Goal: Task Accomplishment & Management: Complete application form

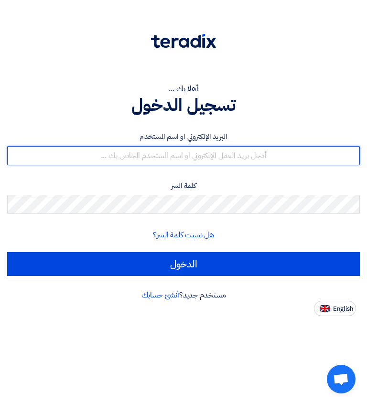
click at [294, 164] on input "text" at bounding box center [183, 155] width 353 height 19
type input "[EMAIL_ADDRESS][DOMAIN_NAME]"
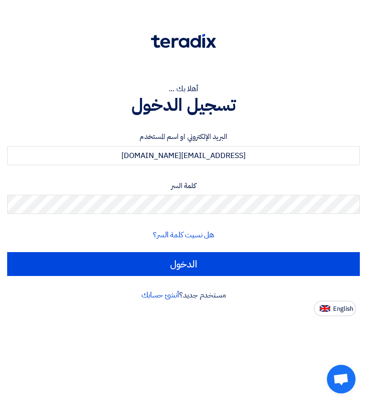
click at [69, 258] on input "الدخول" at bounding box center [183, 264] width 353 height 24
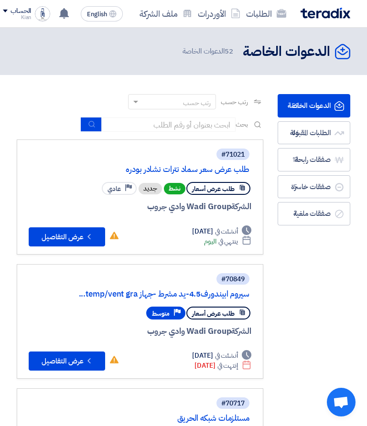
click at [267, 16] on link "الطلبات" at bounding box center [266, 13] width 46 height 22
click at [268, 21] on link "الطلبات" at bounding box center [266, 13] width 46 height 22
click at [295, 137] on span "46" at bounding box center [294, 133] width 11 height 10
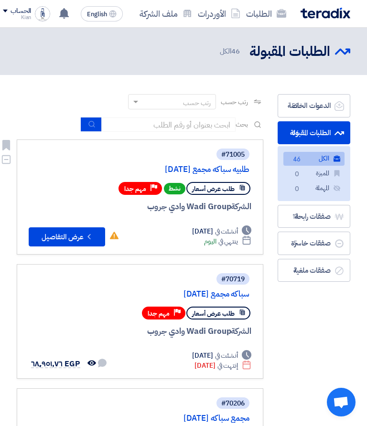
click at [42, 230] on button "Check details عرض التفاصيل" at bounding box center [67, 236] width 76 height 19
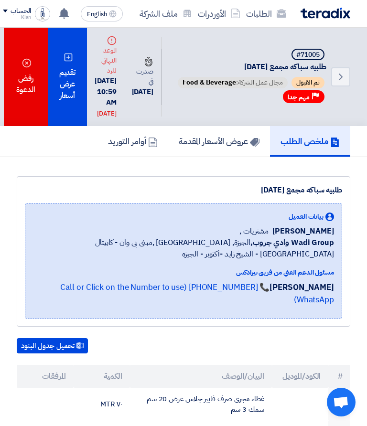
click at [70, 122] on div "تقديم عرض أسعار" at bounding box center [68, 77] width 40 height 98
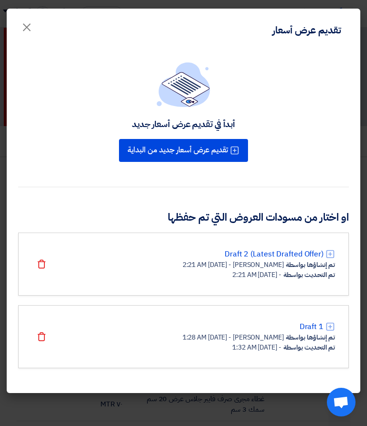
click at [268, 342] on div "- [DATE] 1:32 AM" at bounding box center [256, 347] width 49 height 10
click at [281, 344] on div "تم التحديث بواسطة - [DATE] 1:32 AM" at bounding box center [258, 347] width 152 height 10
click at [283, 335] on div "تم إنشاؤها بواسطة Kian Misr - [DATE] 1:28 AM" at bounding box center [258, 337] width 152 height 10
click at [310, 329] on link "Draft 1" at bounding box center [311, 326] width 24 height 11
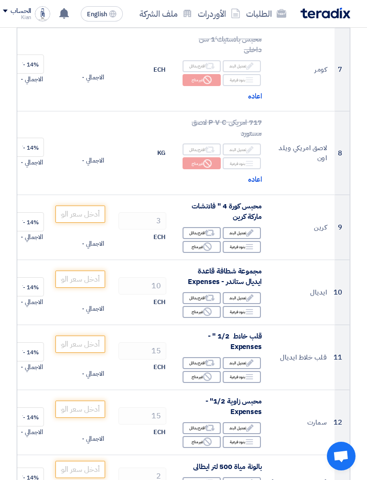
scroll to position [665, 0]
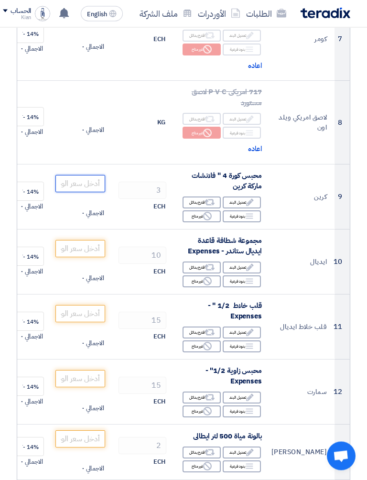
click at [85, 177] on input "number" at bounding box center [80, 183] width 50 height 17
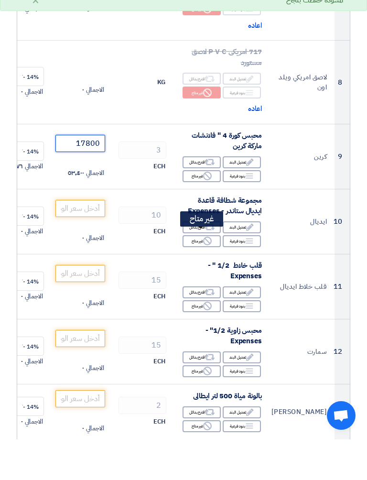
type input "17800"
click at [206, 277] on icon "Reject" at bounding box center [207, 281] width 9 height 9
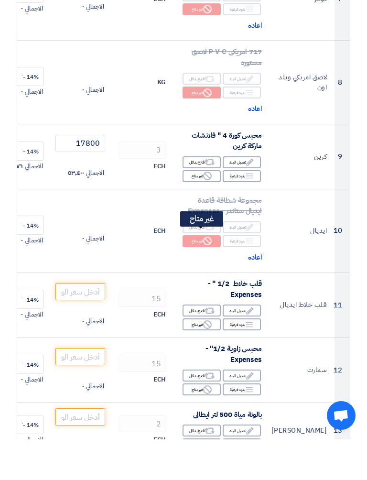
scroll to position [706, 0]
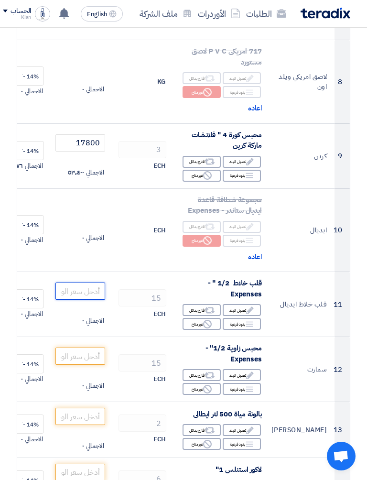
click at [74, 286] on input "number" at bounding box center [80, 290] width 50 height 17
type input "28"
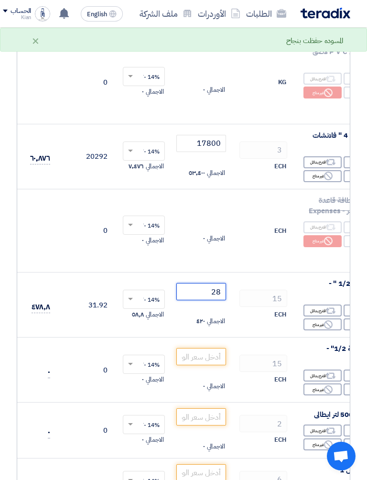
scroll to position [0, -109]
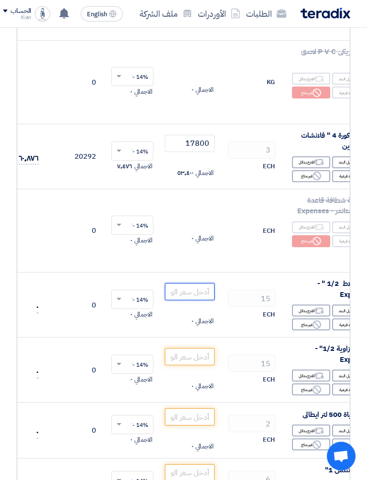
type input "28.5"
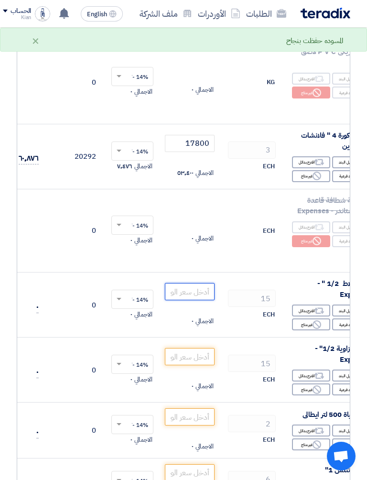
type input "28.1"
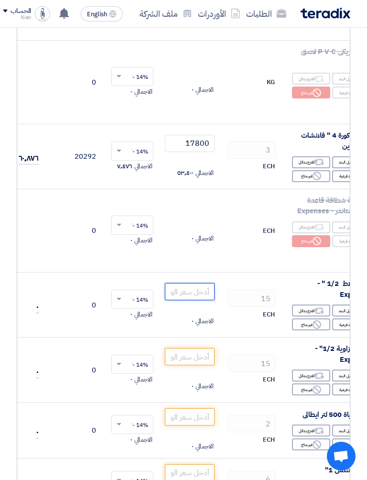
type input "28.2"
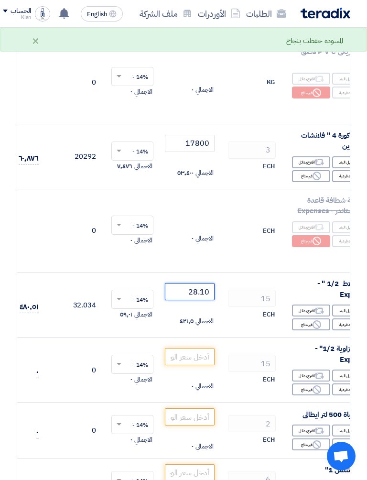
type input "28.1"
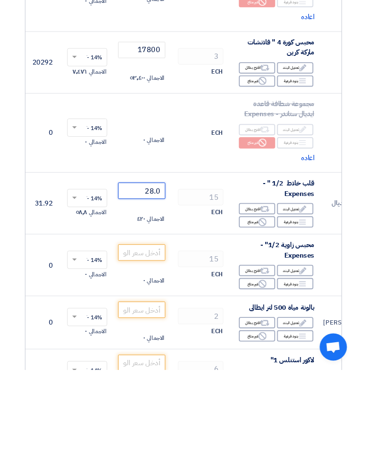
scroll to position [0, -59]
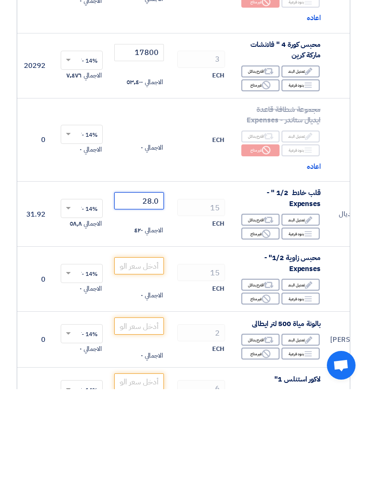
type input "28.0"
click at [147, 348] on input "number" at bounding box center [139, 356] width 50 height 17
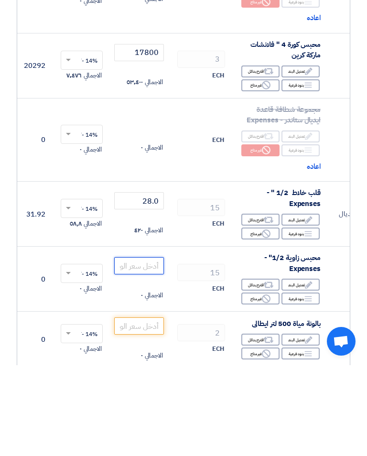
type input "1"
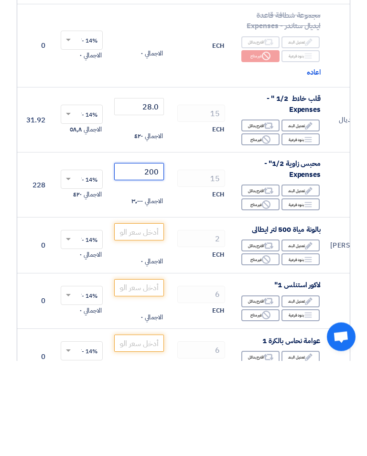
scroll to position [796, 0]
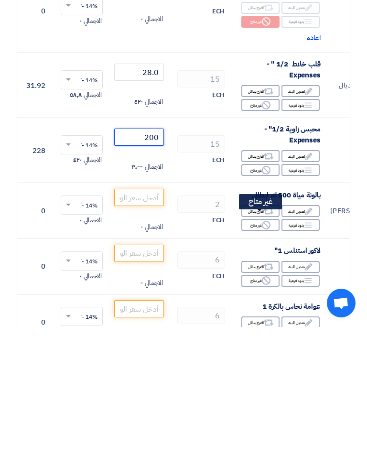
type input "200"
click at [267, 350] on icon "Reject" at bounding box center [266, 354] width 9 height 9
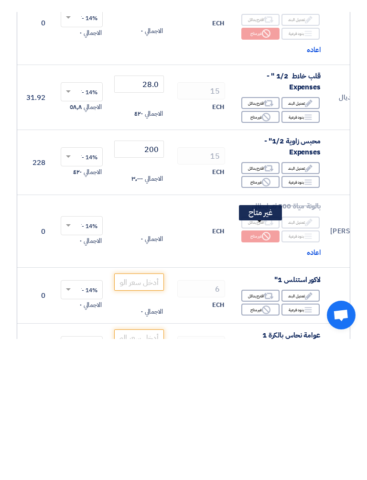
scroll to position [925, 0]
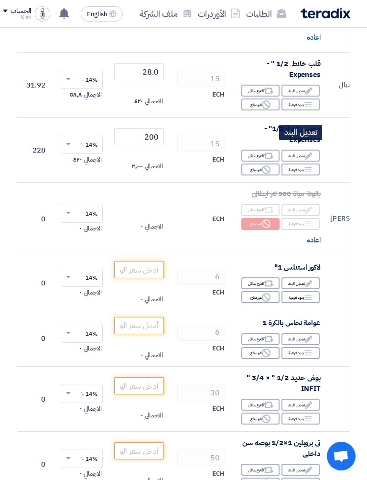
click at [304, 152] on icon "Edit" at bounding box center [308, 155] width 9 height 9
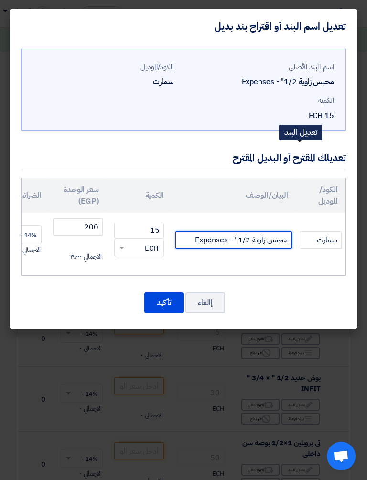
click at [194, 241] on input "محبس زاوية 1/2" - Expenses" at bounding box center [233, 239] width 117 height 17
type input "محبس زاوية 1/2" - جوده عاليه يناسب احتياجات ادارتكم الموقرهExpenses"
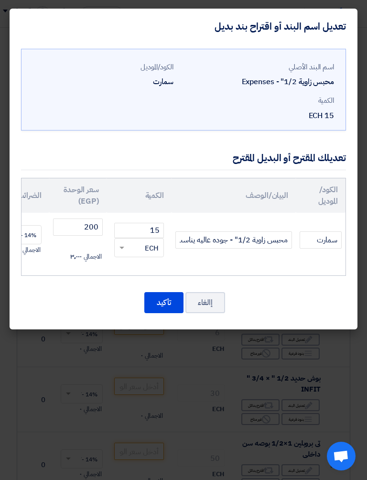
click at [167, 302] on button "تأكيد" at bounding box center [163, 302] width 39 height 21
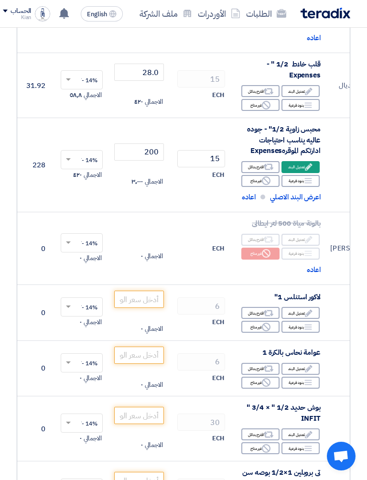
scroll to position [925, 0]
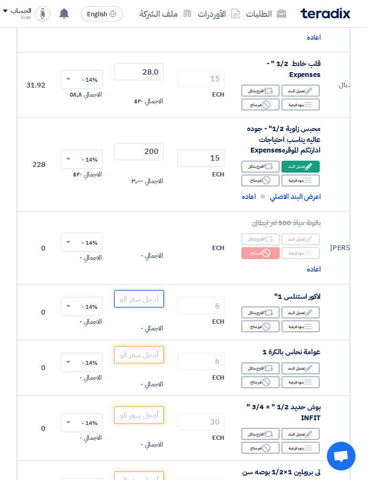
click at [161, 292] on input "number" at bounding box center [139, 298] width 50 height 17
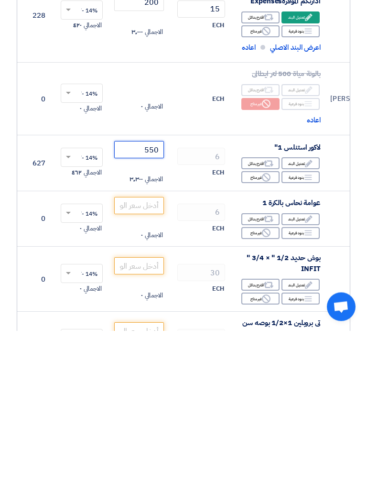
type input "550"
click at [149, 346] on input "number" at bounding box center [139, 354] width 50 height 17
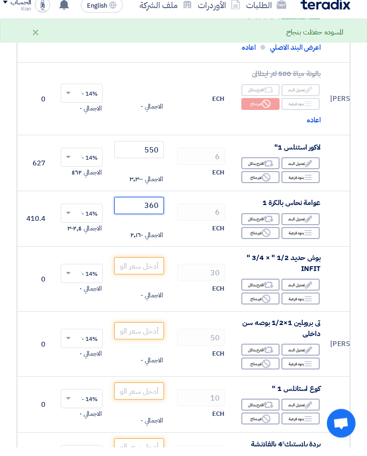
scroll to position [1067, 0]
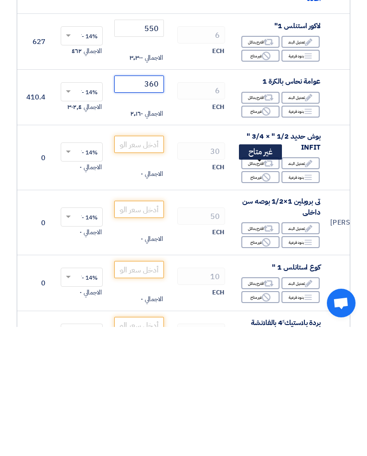
type input "360"
click at [263, 302] on use at bounding box center [266, 306] width 9 height 9
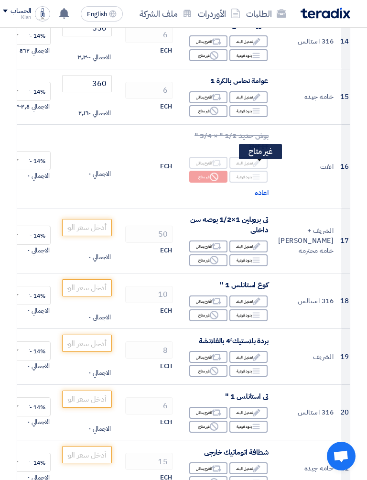
scroll to position [0, -8]
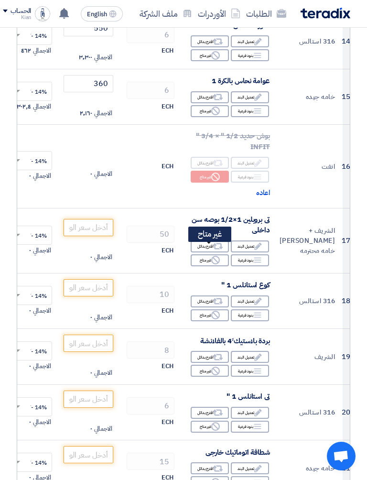
click at [213, 254] on div "Reject غير متاح" at bounding box center [210, 260] width 38 height 12
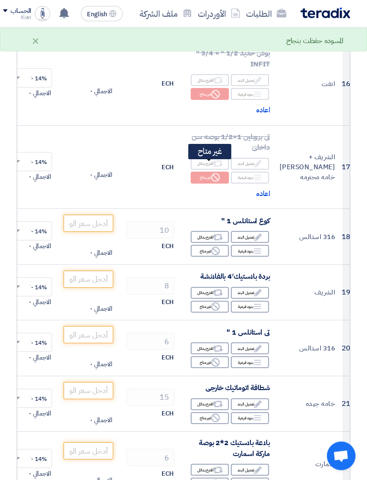
scroll to position [1279, 0]
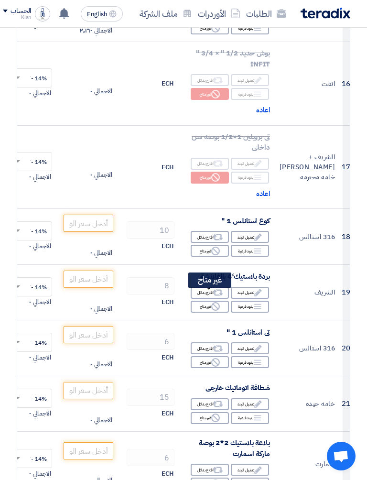
click at [219, 302] on use at bounding box center [215, 306] width 9 height 9
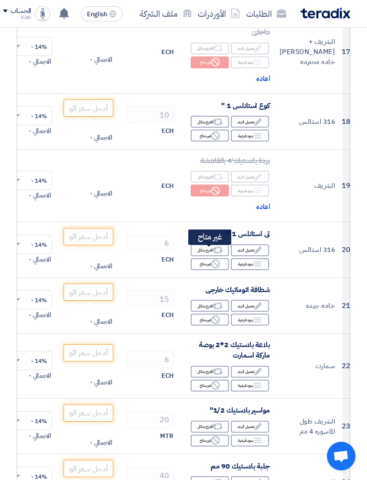
scroll to position [1394, 0]
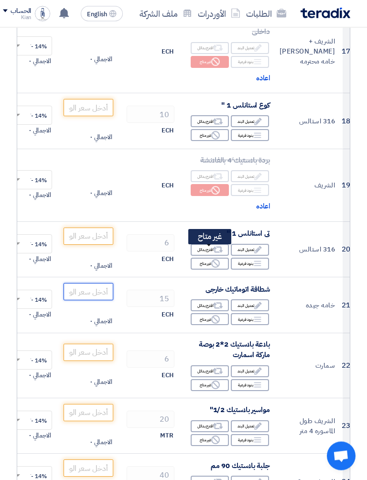
click at [91, 287] on input "number" at bounding box center [89, 291] width 50 height 17
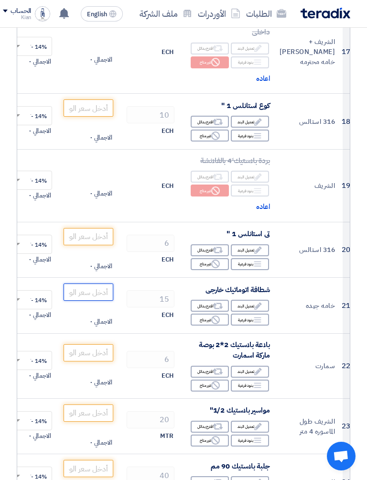
type input "1"
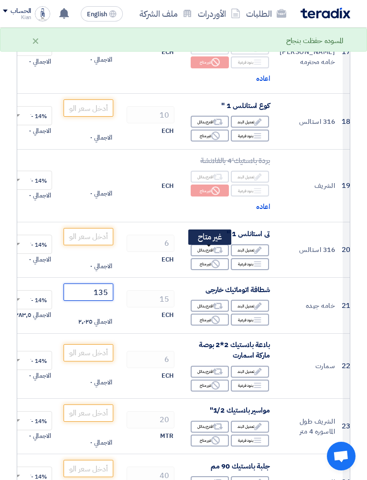
type input "135"
click at [218, 259] on icon "Reject" at bounding box center [215, 263] width 9 height 9
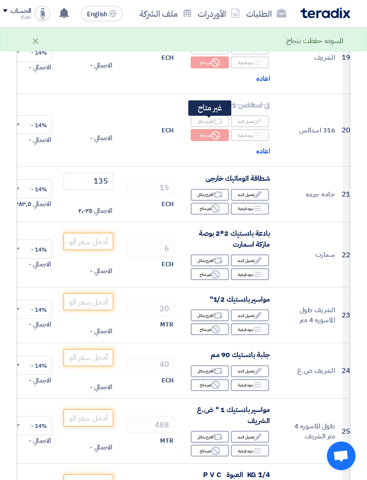
scroll to position [1522, 0]
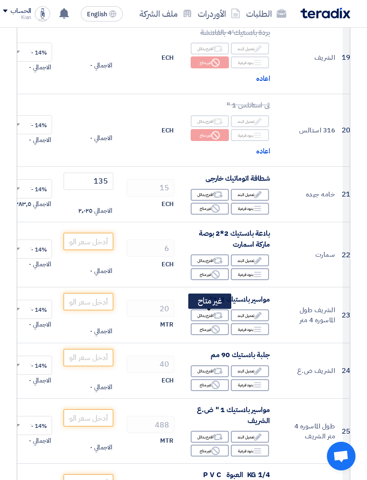
click at [213, 325] on icon "Reject" at bounding box center [215, 329] width 9 height 9
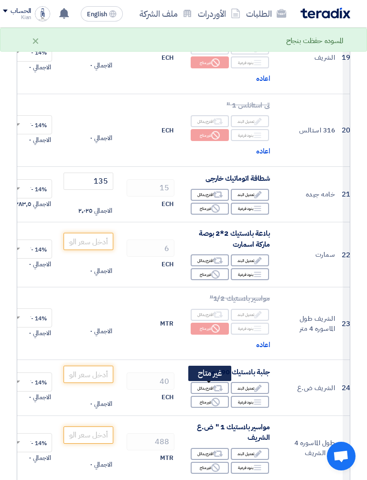
click at [227, 396] on div "Reject غير متاح" at bounding box center [210, 402] width 38 height 12
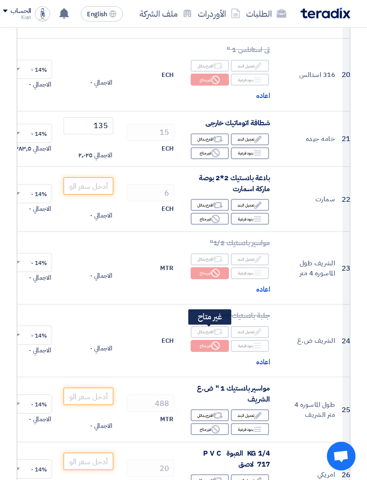
scroll to position [1667, 0]
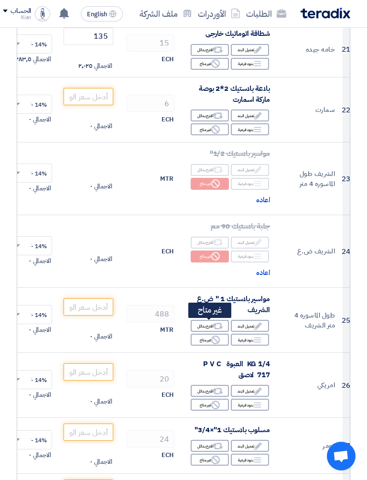
click at [224, 333] on div "Reject غير متاح" at bounding box center [210, 339] width 38 height 12
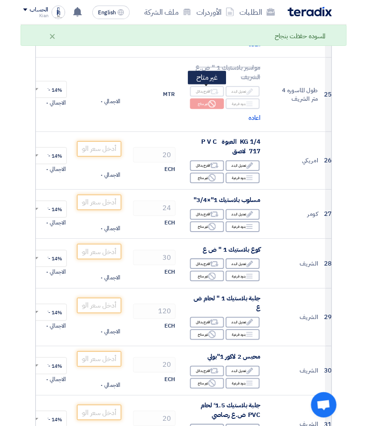
scroll to position [1889, 0]
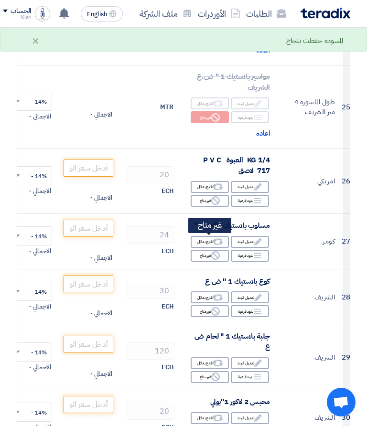
click at [210, 250] on div "Reject غير متاح" at bounding box center [210, 256] width 38 height 12
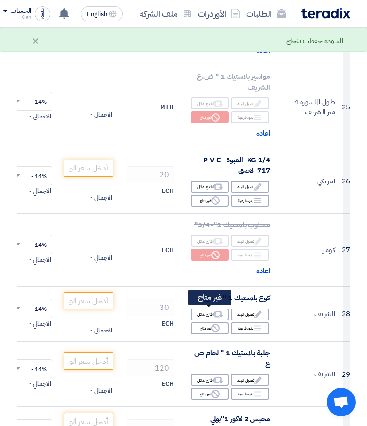
click at [209, 322] on div "Reject غير متاح" at bounding box center [210, 328] width 38 height 12
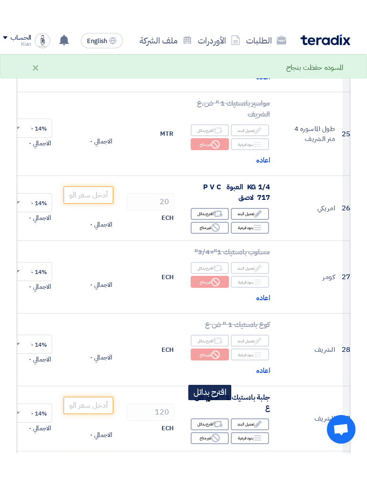
scroll to position [1953, 0]
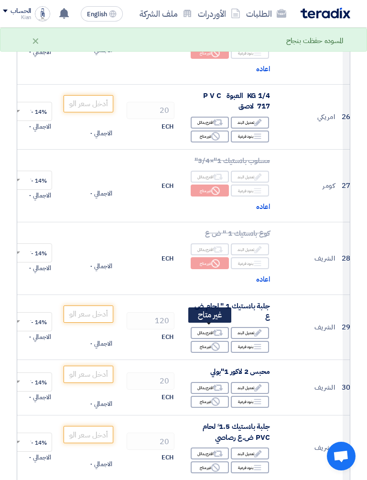
click at [215, 342] on icon "Reject" at bounding box center [215, 346] width 9 height 9
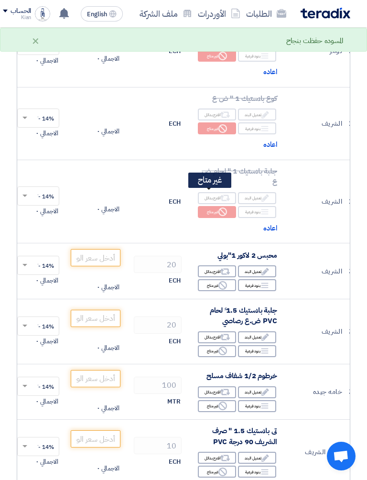
scroll to position [0, -17]
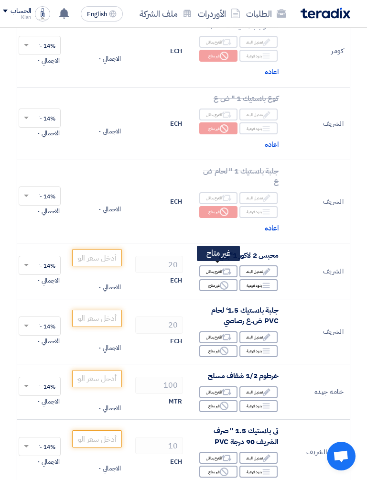
click at [227, 281] on use at bounding box center [224, 285] width 9 height 9
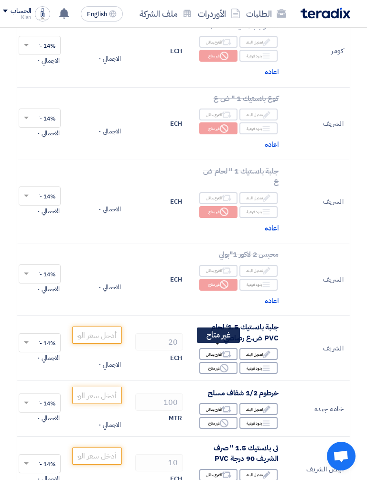
click at [223, 363] on icon "Reject" at bounding box center [224, 367] width 9 height 9
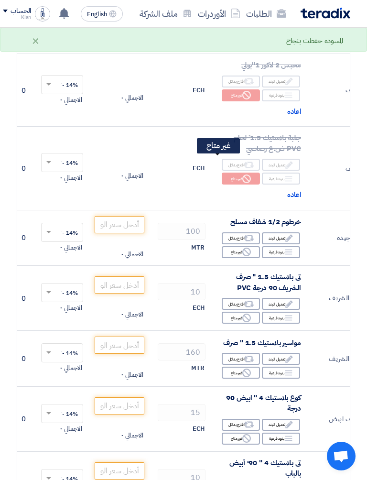
scroll to position [0, -40]
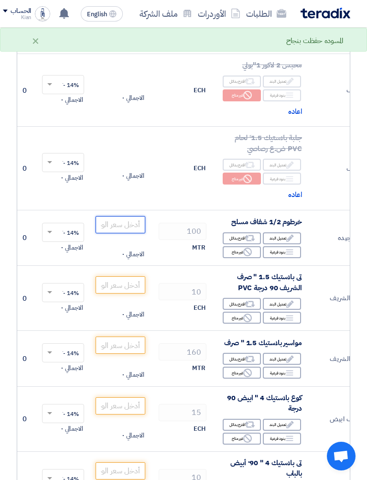
click at [110, 216] on input "number" at bounding box center [121, 224] width 50 height 17
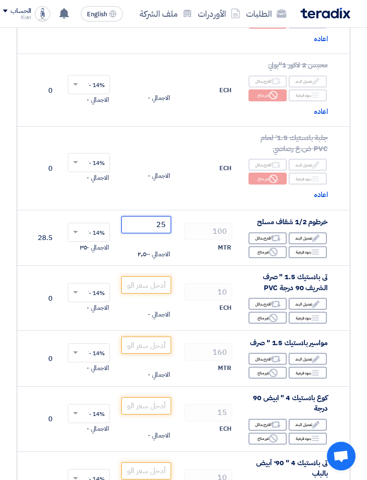
scroll to position [0, -65]
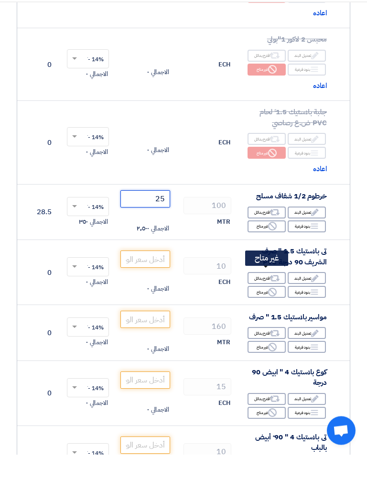
type input "25"
click at [271, 313] on icon "Reject" at bounding box center [272, 317] width 9 height 9
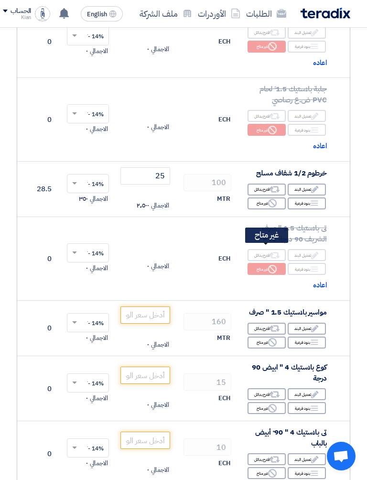
scroll to position [2336, 0]
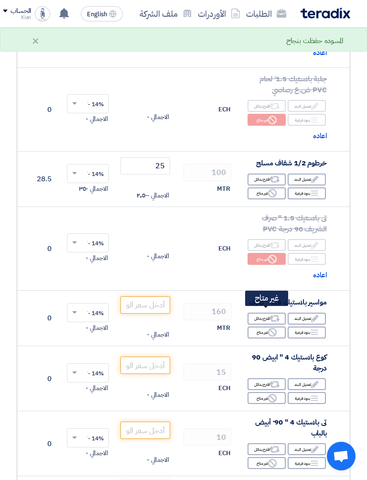
click at [268, 328] on icon "Reject" at bounding box center [272, 332] width 9 height 9
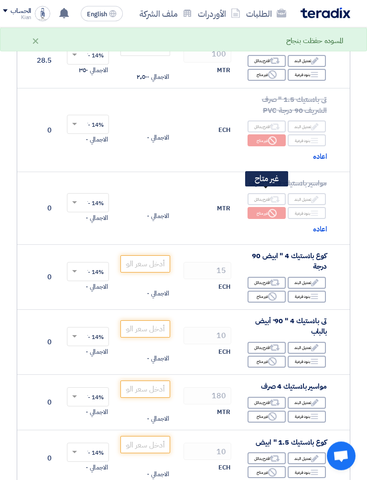
scroll to position [2455, 0]
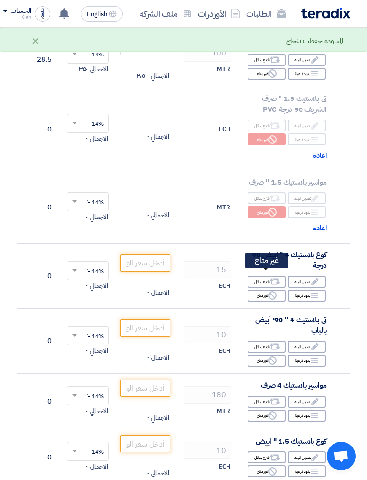
click at [271, 291] on use at bounding box center [272, 295] width 9 height 9
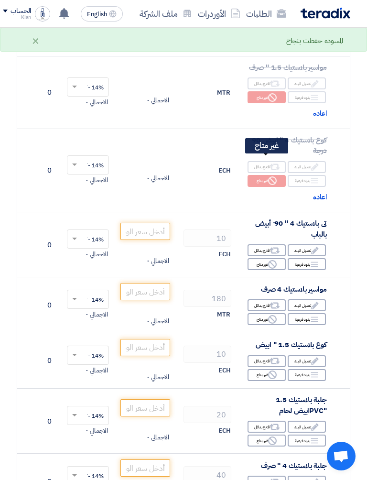
scroll to position [2580, 0]
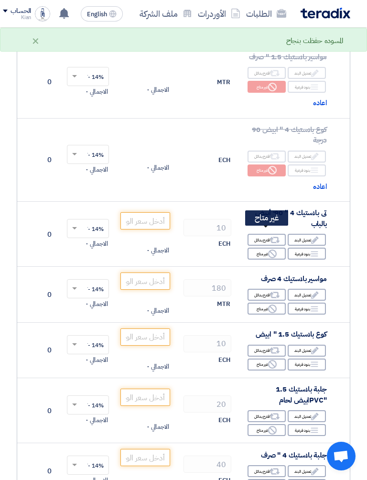
click at [276, 249] on use at bounding box center [272, 253] width 9 height 9
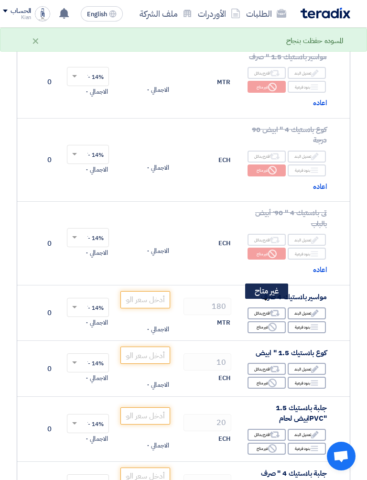
click at [270, 322] on icon "Reject" at bounding box center [272, 326] width 9 height 9
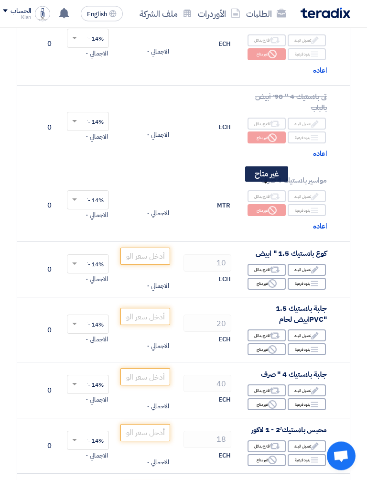
scroll to position [2702, 0]
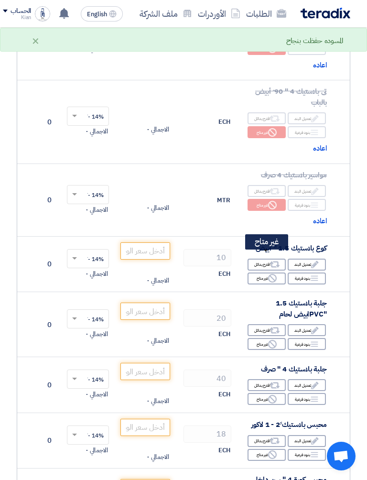
click at [270, 274] on use at bounding box center [272, 278] width 9 height 9
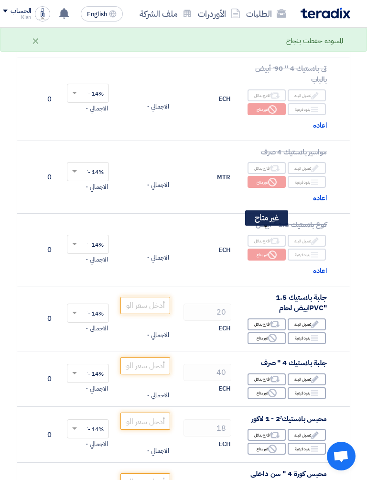
scroll to position [2735, 0]
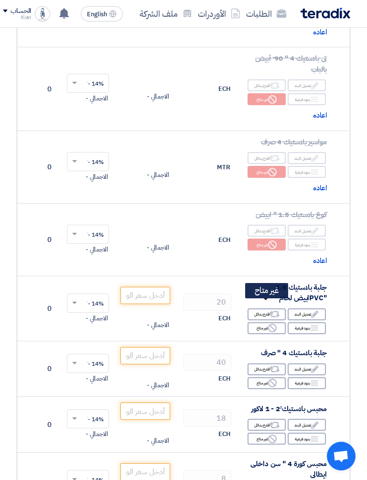
click at [268, 323] on icon "Reject" at bounding box center [272, 327] width 9 height 9
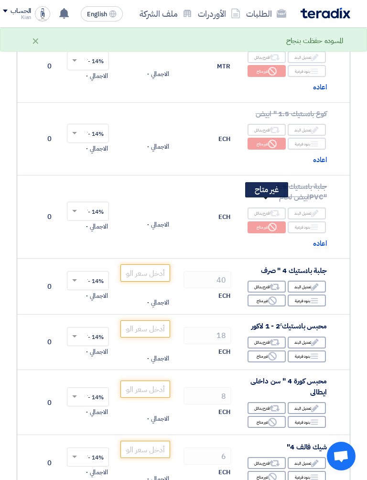
scroll to position [2837, 0]
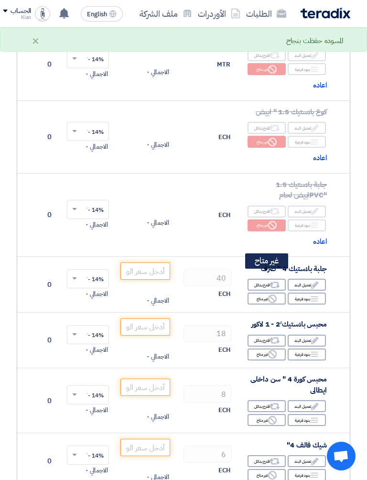
click at [271, 294] on use at bounding box center [272, 298] width 9 height 9
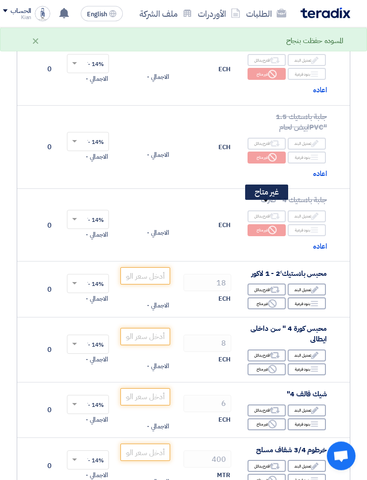
scroll to position [2905, 0]
click at [272, 299] on use at bounding box center [272, 303] width 9 height 9
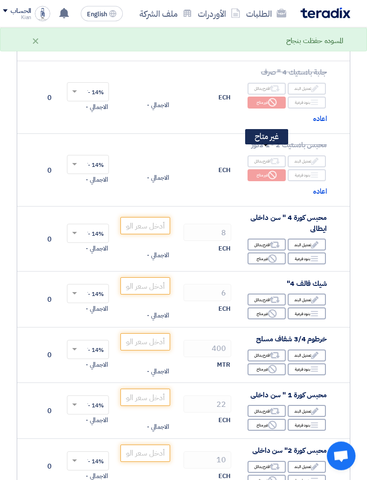
scroll to position [3033, 0]
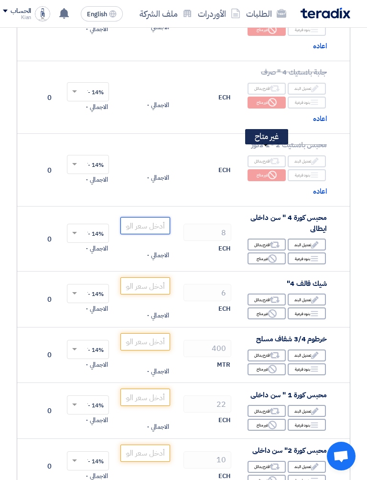
click at [123, 217] on input "number" at bounding box center [145, 225] width 50 height 17
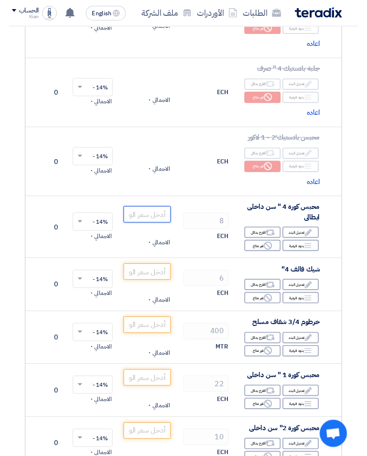
scroll to position [3032, 0]
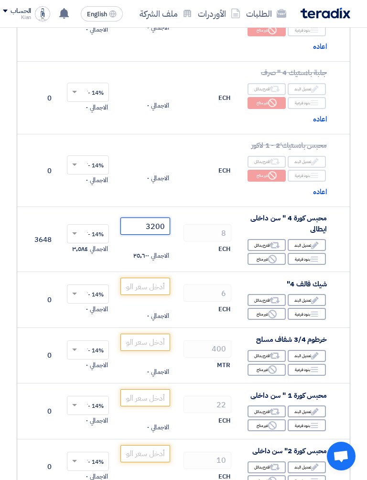
type input "3200"
click at [137, 278] on input "number" at bounding box center [145, 286] width 50 height 17
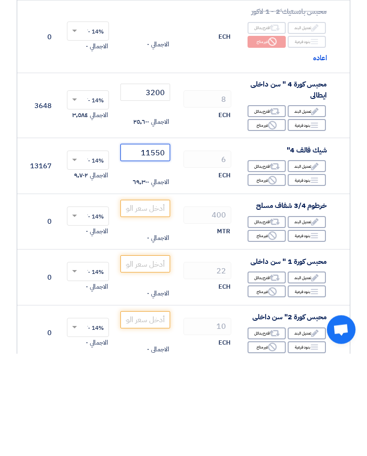
scroll to position [3064, 0]
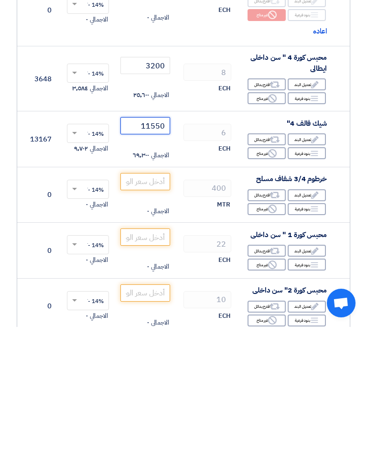
type input "11550"
click at [141, 302] on input "number" at bounding box center [145, 310] width 50 height 17
type input "31"
type input "31.5"
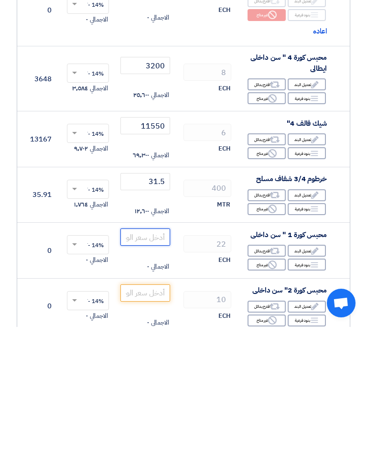
click at [152, 357] on input "number" at bounding box center [145, 365] width 50 height 17
click at [157, 302] on input "31.5" at bounding box center [145, 310] width 50 height 17
click at [154, 302] on input "31.5" at bounding box center [145, 310] width 50 height 17
click at [153, 302] on input "31.5" at bounding box center [145, 310] width 50 height 17
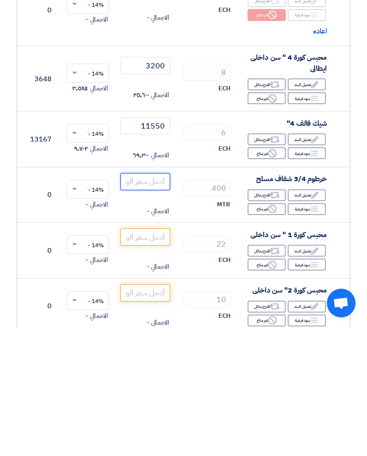
click at [156, 302] on input "number" at bounding box center [145, 310] width 50 height 17
click at [155, 302] on input "number" at bounding box center [145, 310] width 50 height 17
type input "35"
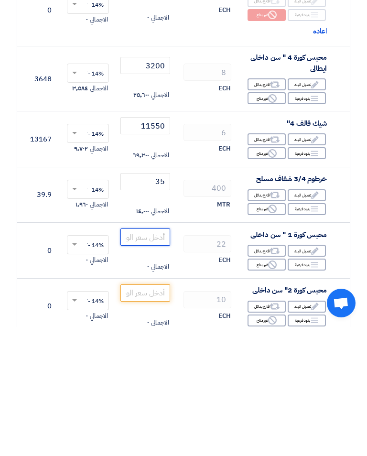
click at [138, 357] on input "number" at bounding box center [145, 365] width 50 height 17
click at [139, 186] on input "3200" at bounding box center [145, 194] width 50 height 17
type input "4"
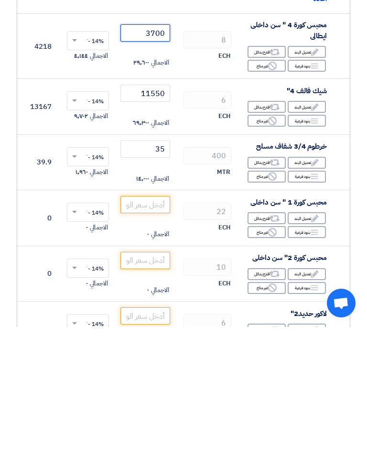
type input "3700"
click at [134, 325] on input "number" at bounding box center [145, 333] width 50 height 17
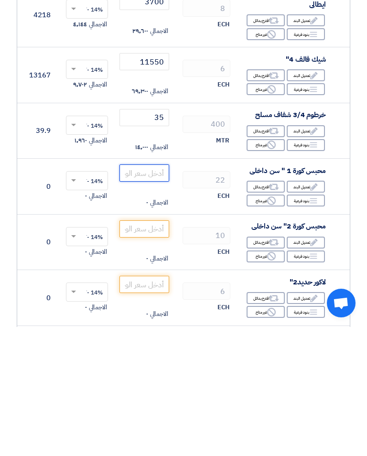
scroll to position [0, -64]
type input "141"
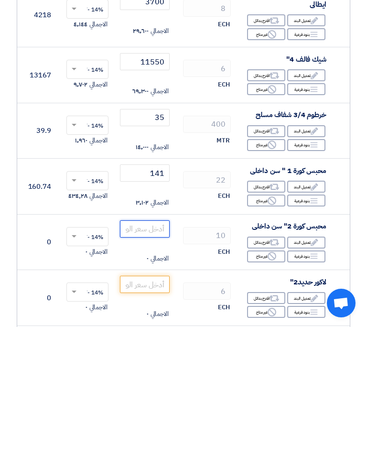
click at [137, 349] on input "number" at bounding box center [145, 357] width 50 height 17
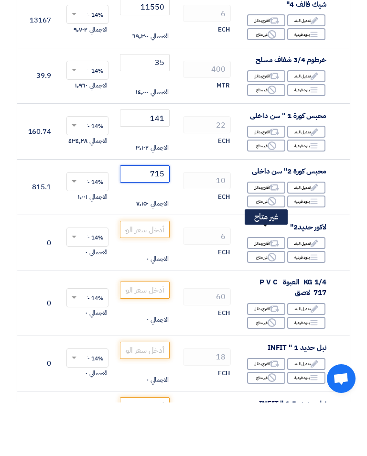
scroll to position [3261, 0]
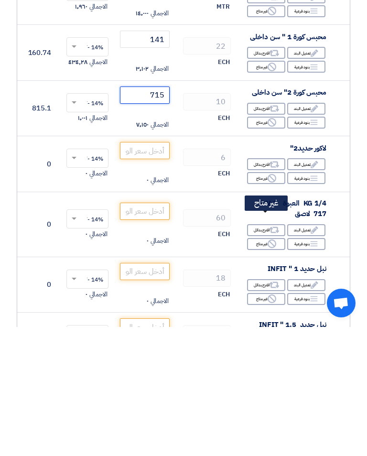
type input "715"
click at [258, 367] on div "Reject غير متاح" at bounding box center [266, 373] width 38 height 12
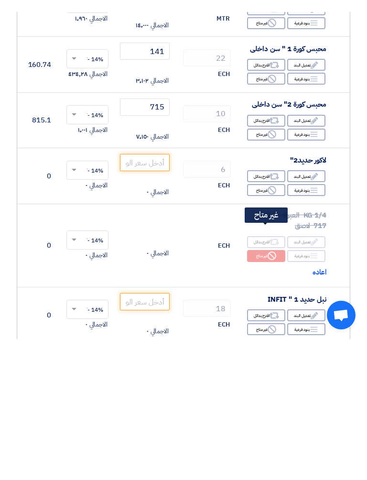
scroll to position [3420, 0]
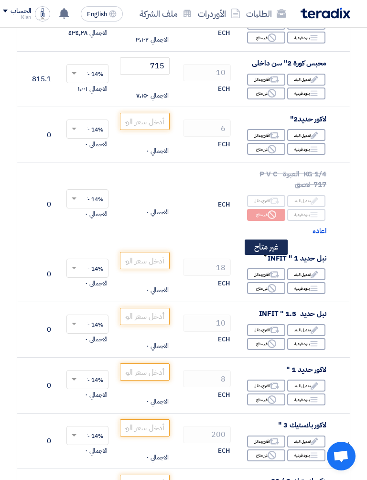
click at [257, 282] on div "Reject غير متاح" at bounding box center [266, 288] width 38 height 12
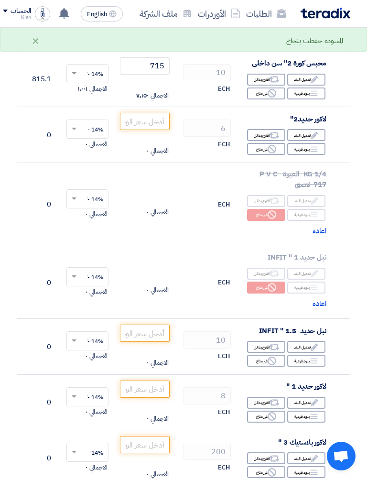
click at [318, 225] on span "اعاده" at bounding box center [319, 230] width 14 height 11
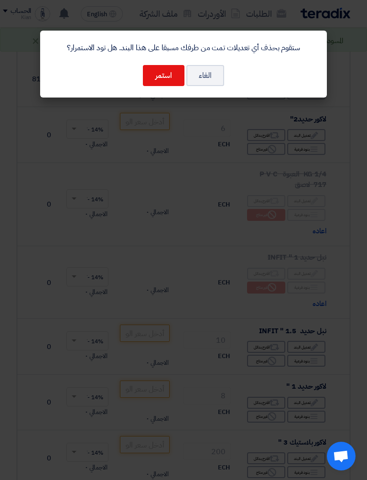
click at [154, 85] on button "استمر" at bounding box center [164, 75] width 42 height 21
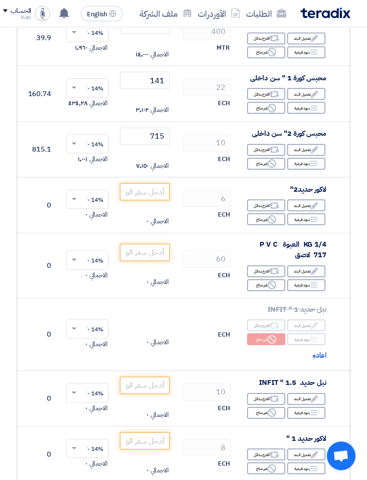
scroll to position [3349, 0]
click at [261, 213] on div "Reject غير متاح" at bounding box center [266, 219] width 38 height 12
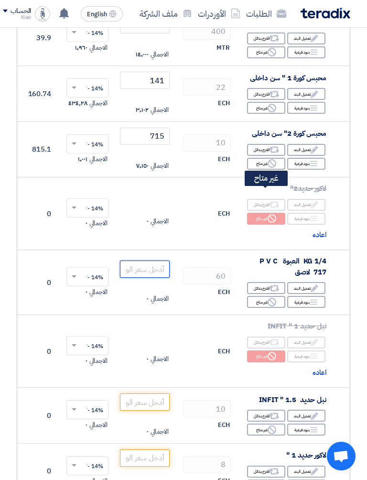
click at [129, 260] on input "number" at bounding box center [145, 268] width 50 height 17
type input "3"
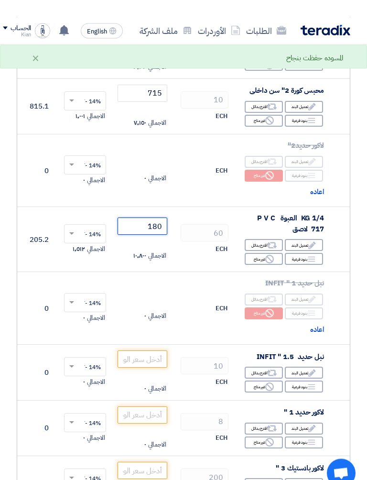
scroll to position [3410, 0]
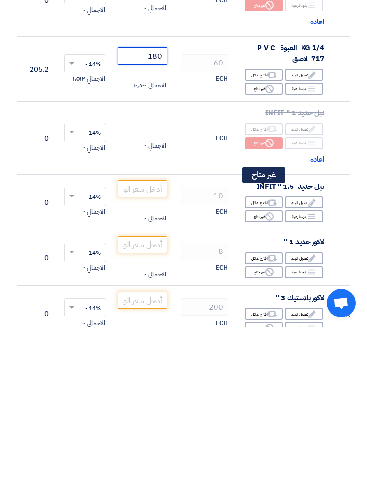
type input "180"
click at [254, 363] on div "Reject غير متاح" at bounding box center [264, 369] width 38 height 12
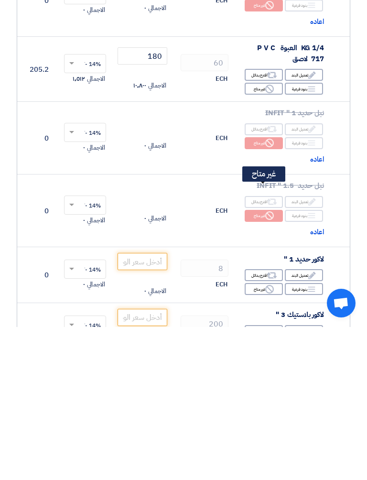
scroll to position [3563, 0]
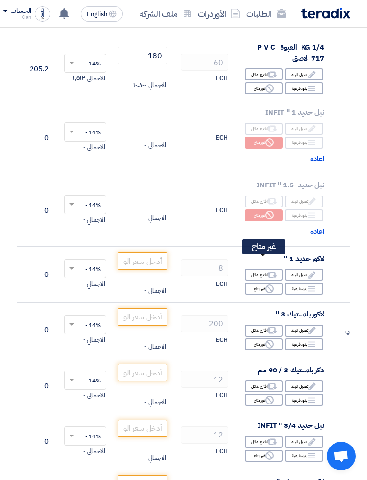
click at [258, 282] on div "Reject غير متاح" at bounding box center [264, 288] width 38 height 12
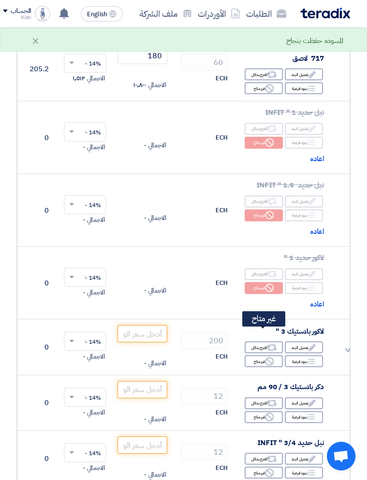
click at [256, 355] on div "Reject غير متاح" at bounding box center [264, 361] width 38 height 12
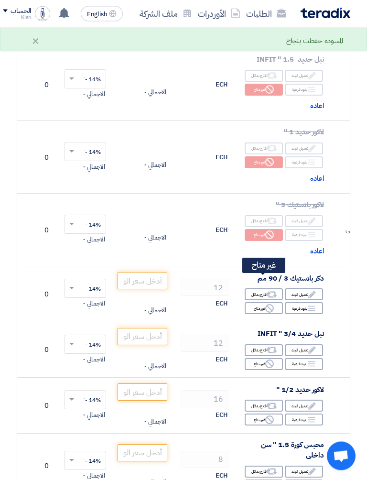
scroll to position [3688, 0]
click at [253, 358] on div "Reject غير متاح" at bounding box center [264, 364] width 38 height 12
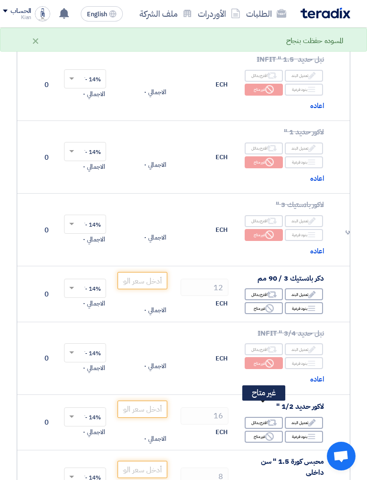
click at [251, 403] on div "Reject غير متاح" at bounding box center [264, 436] width 38 height 12
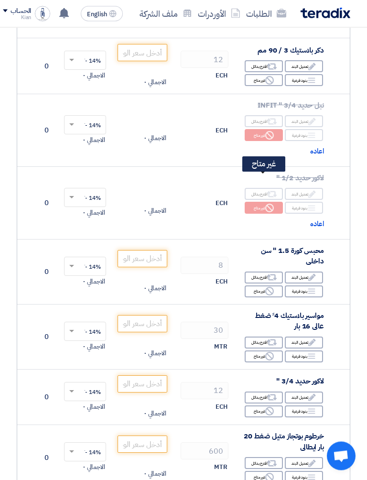
scroll to position [3917, 0]
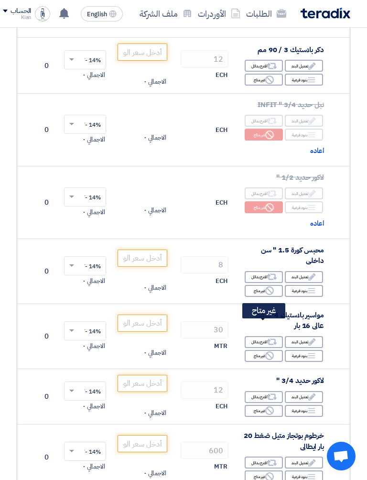
click at [254, 350] on div "Reject غير متاح" at bounding box center [264, 356] width 38 height 12
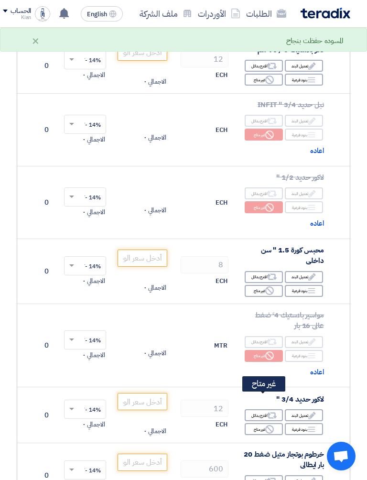
click at [252, 403] on div "Reject غير متاح" at bounding box center [264, 429] width 38 height 12
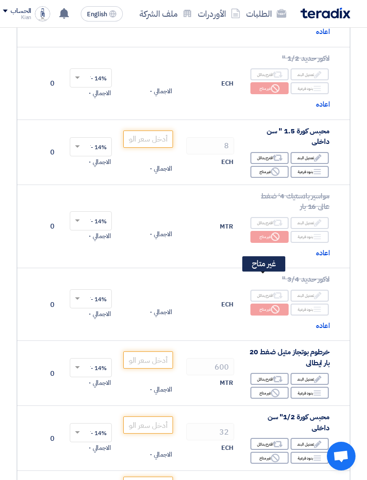
scroll to position [0, -69]
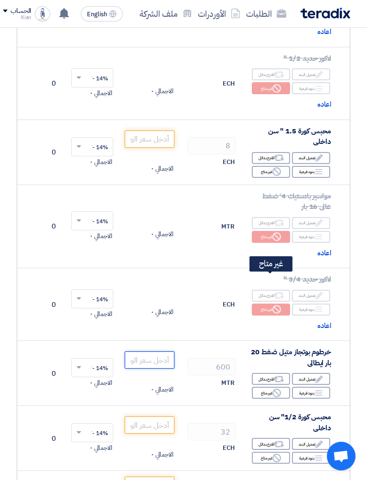
click at [137, 351] on input "number" at bounding box center [150, 359] width 50 height 17
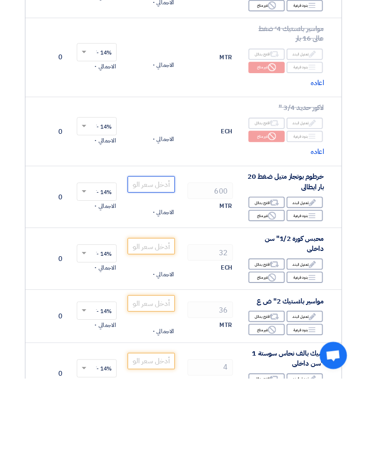
scroll to position [4121, 0]
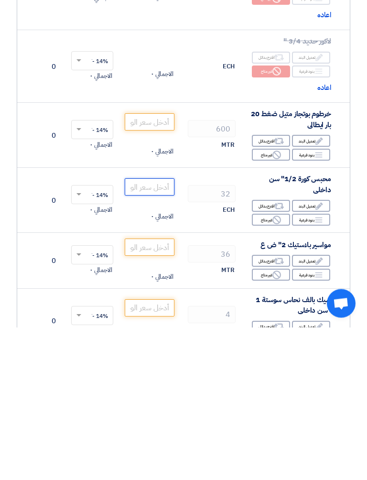
click at [143, 331] on input "number" at bounding box center [150, 339] width 50 height 17
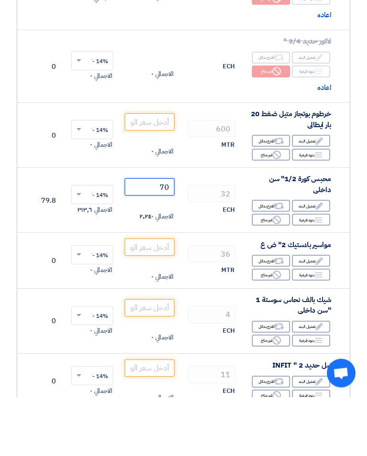
scroll to position [4216, 0]
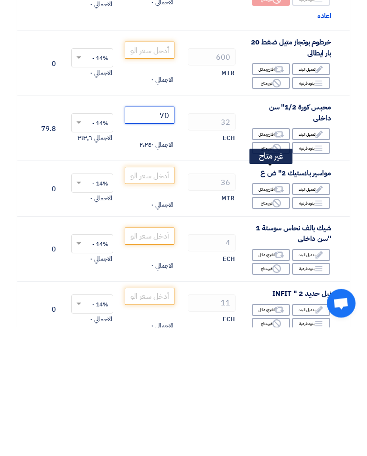
type input "70"
click at [263, 326] on div "Reject غير متاح" at bounding box center [271, 332] width 38 height 12
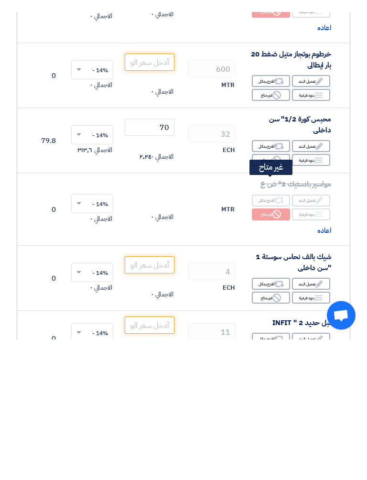
scroll to position [4345, 0]
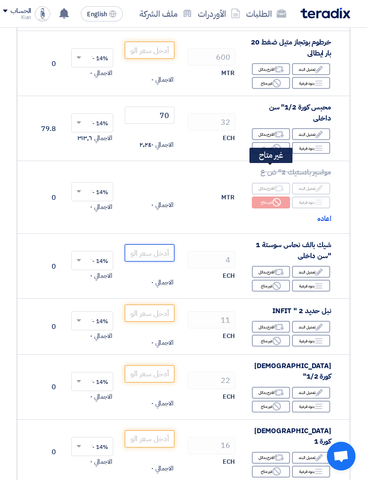
click at [145, 244] on input "number" at bounding box center [150, 252] width 50 height 17
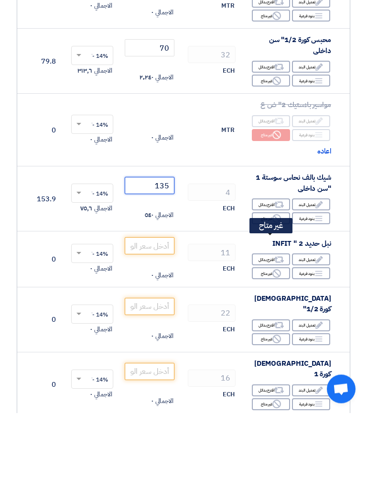
type input "135"
click at [267, 334] on div "Reject غير متاح" at bounding box center [271, 340] width 38 height 12
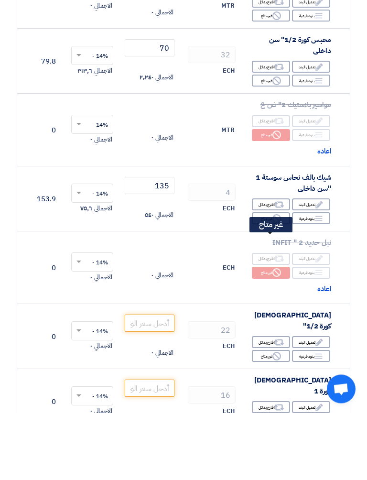
scroll to position [4413, 0]
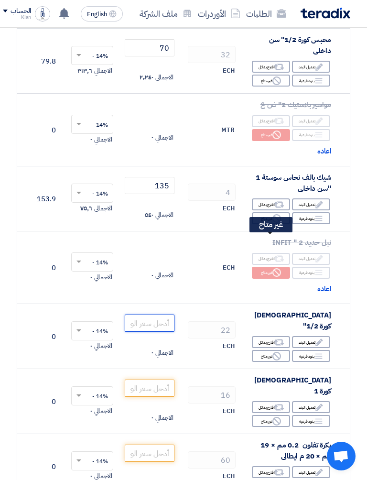
click at [150, 314] on input "number" at bounding box center [150, 322] width 50 height 17
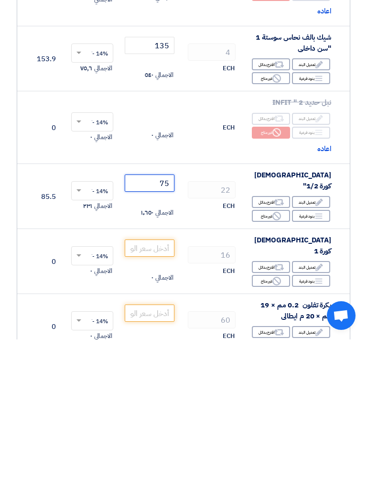
type input "75"
click at [147, 380] on input "number" at bounding box center [150, 388] width 50 height 17
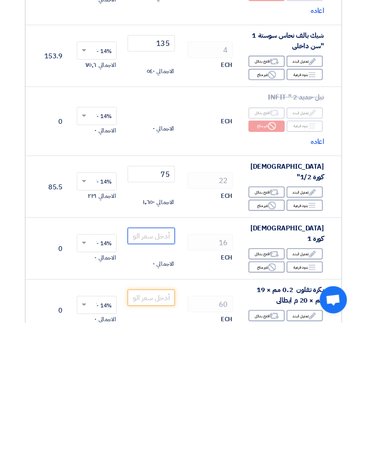
scroll to position [4424, 0]
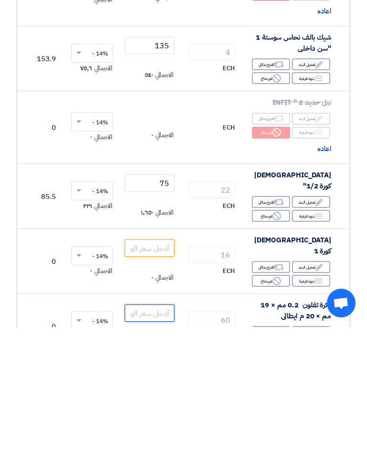
click at [148, 403] on input "number" at bounding box center [150, 441] width 50 height 17
type input "9"
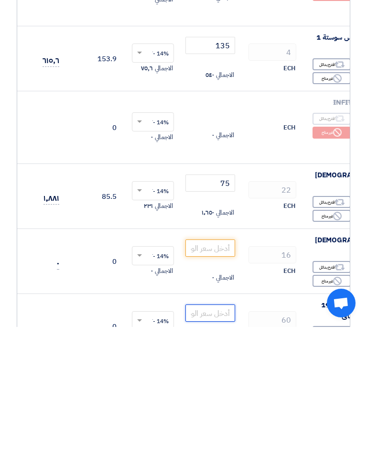
scroll to position [0, -116]
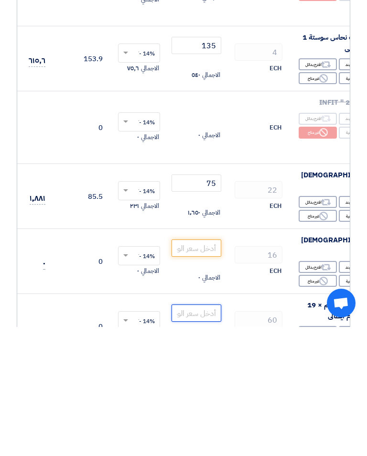
type input "9.0"
type input "9"
type input "8"
type input "8.7"
type input "8"
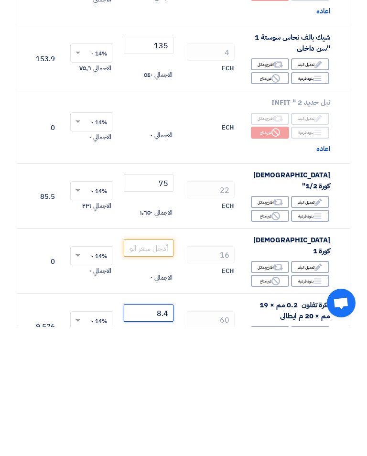
scroll to position [0, -68]
type input "8.4"
click at [135, 368] on input "number" at bounding box center [148, 376] width 50 height 17
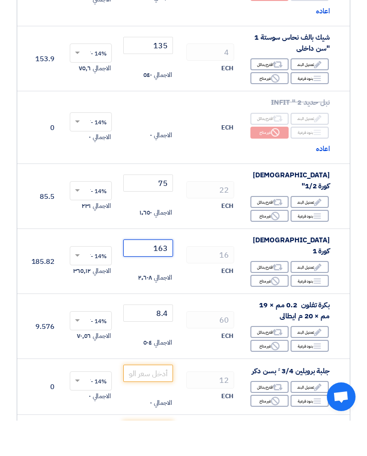
scroll to position [4599, 0]
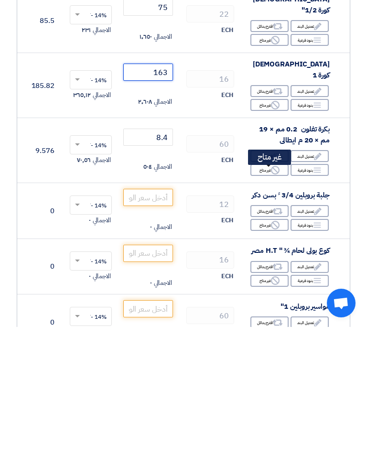
type input "163"
click at [260, 348] on div "Reject غير متاح" at bounding box center [269, 354] width 38 height 12
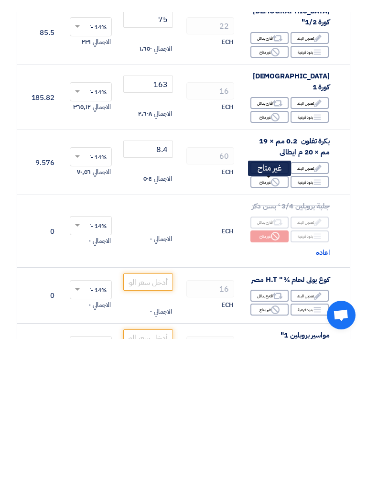
scroll to position [4729, 0]
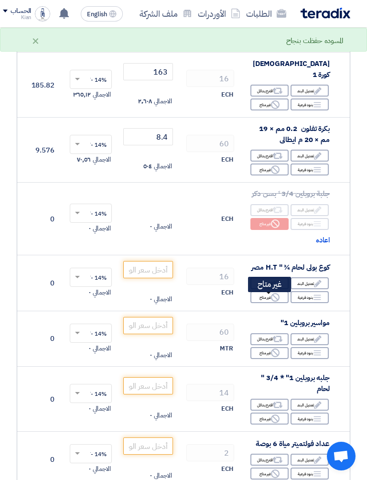
click at [256, 347] on div "Reject غير متاح" at bounding box center [269, 353] width 38 height 12
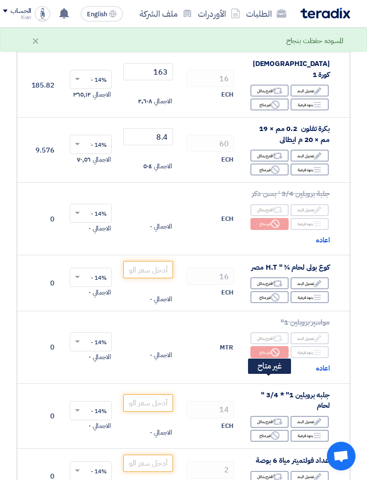
click at [256, 403] on div "Reject غير متاح" at bounding box center [269, 435] width 38 height 12
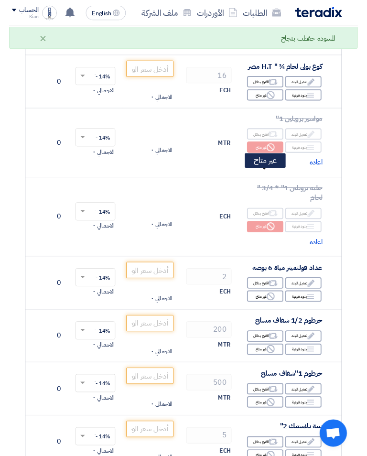
scroll to position [4927, 0]
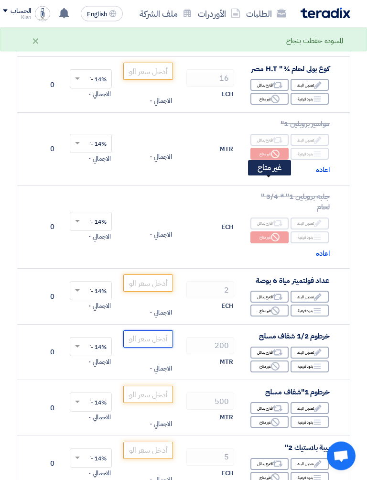
click at [123, 331] on input "number" at bounding box center [148, 339] width 50 height 17
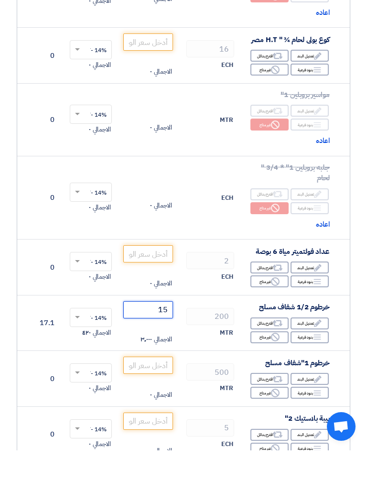
type input "1"
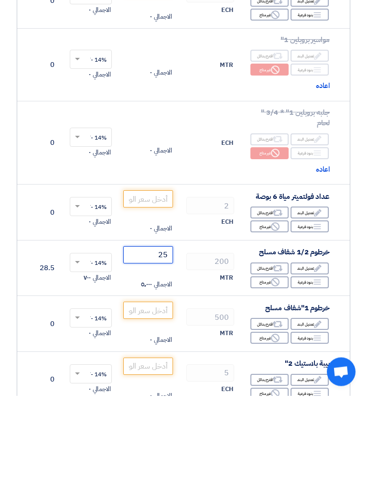
type input "25"
click at [153, 386] on input "number" at bounding box center [148, 394] width 50 height 17
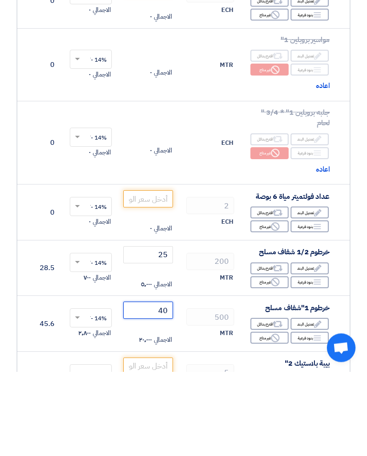
type input "4"
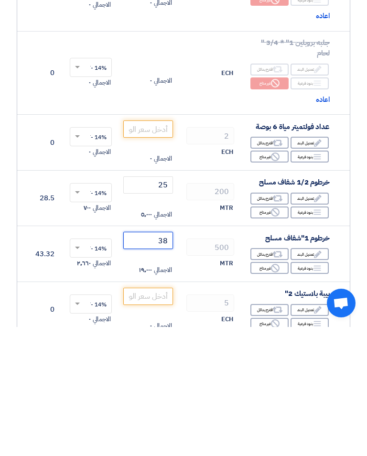
scroll to position [5003, 0]
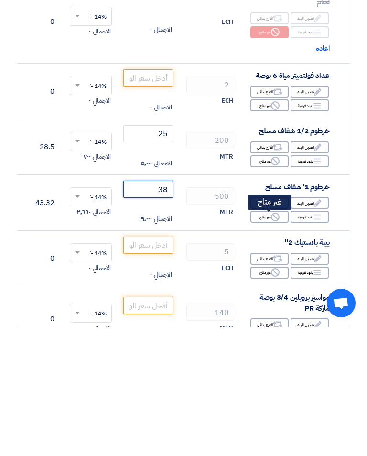
type input "38"
click at [262, 396] on div "Reject غير متاح" at bounding box center [269, 402] width 38 height 12
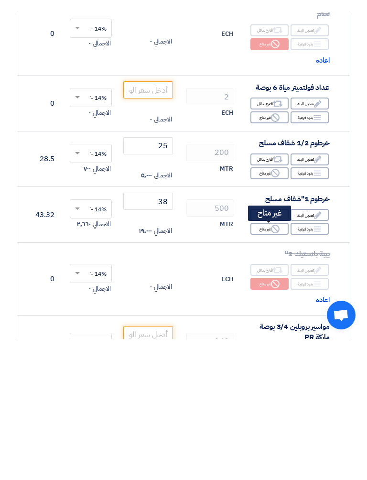
scroll to position [5174, 0]
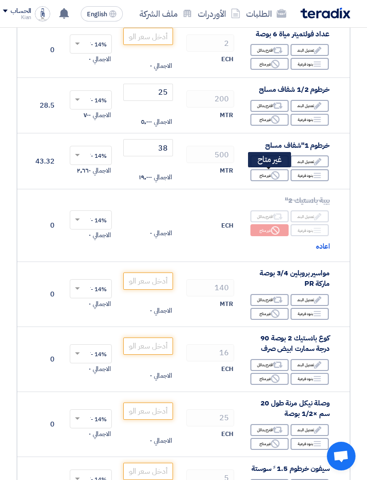
click at [263, 308] on div "Reject غير متاح" at bounding box center [269, 314] width 38 height 12
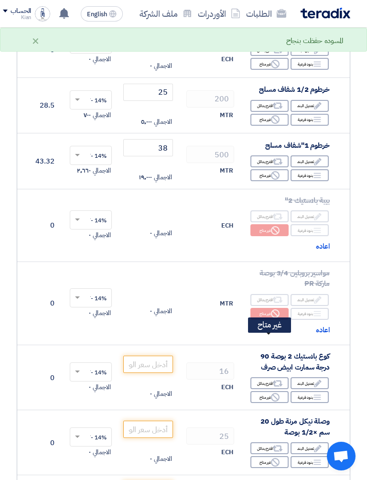
click at [262, 391] on div "Reject غير متاح" at bounding box center [269, 397] width 38 height 12
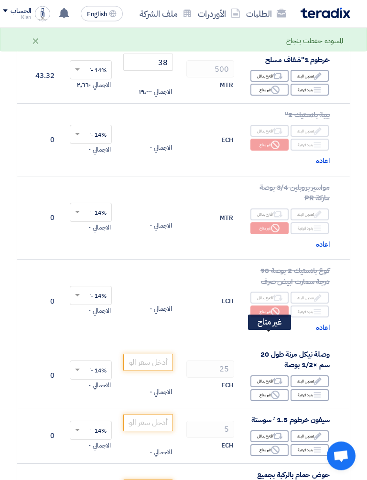
scroll to position [5259, 0]
click at [261, 389] on div "Reject غير متاح" at bounding box center [269, 395] width 38 height 12
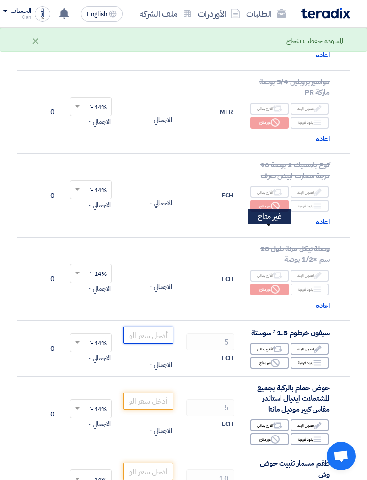
click at [133, 326] on input "number" at bounding box center [148, 334] width 50 height 17
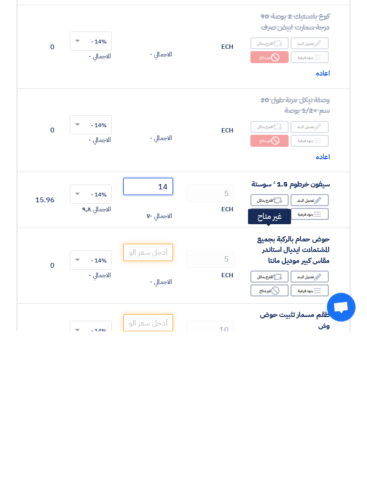
type input "14"
click at [264, 403] on div "Reject غير متاح" at bounding box center [269, 439] width 38 height 12
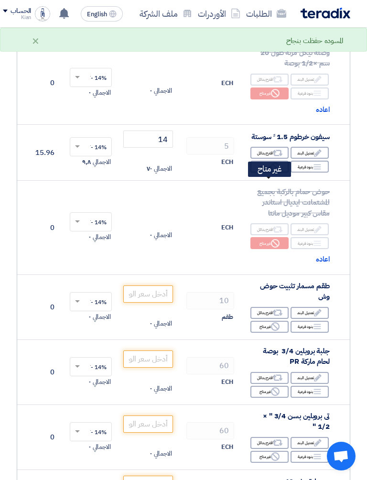
scroll to position [5568, 0]
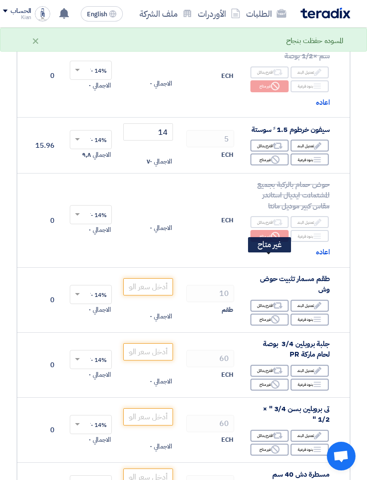
click at [262, 313] on div "Reject غير متاح" at bounding box center [269, 319] width 38 height 12
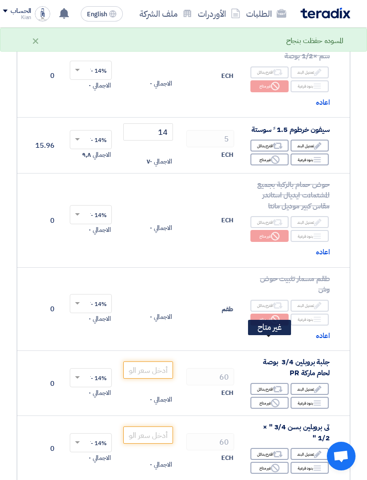
click at [259, 396] on div "Reject غير متاح" at bounding box center [269, 402] width 38 height 12
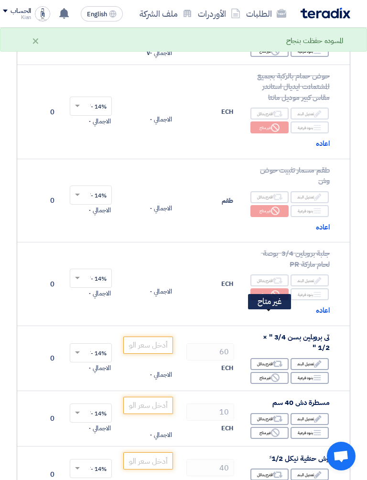
scroll to position [5744, 0]
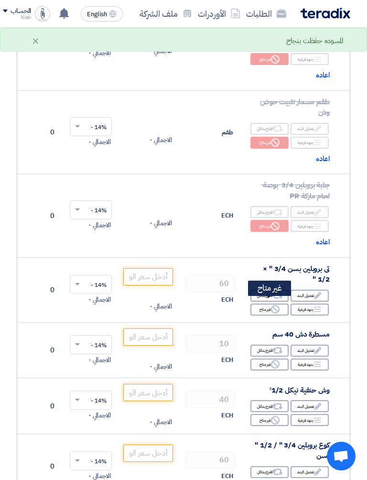
click at [266, 358] on div "Reject غير متاح" at bounding box center [269, 364] width 38 height 12
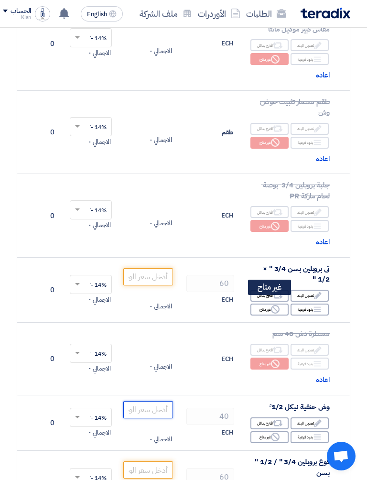
click at [133, 401] on input "number" at bounding box center [148, 409] width 50 height 17
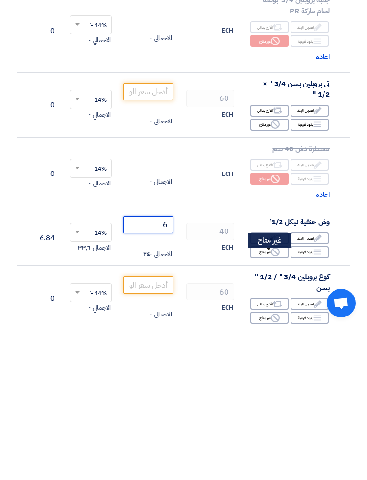
type input "6"
click at [258, 403] on div "Reject غير متاح" at bounding box center [269, 470] width 38 height 12
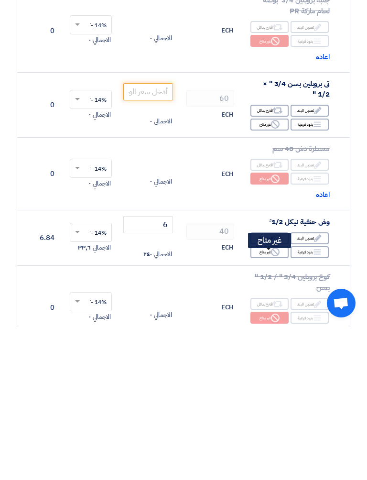
scroll to position [5929, 0]
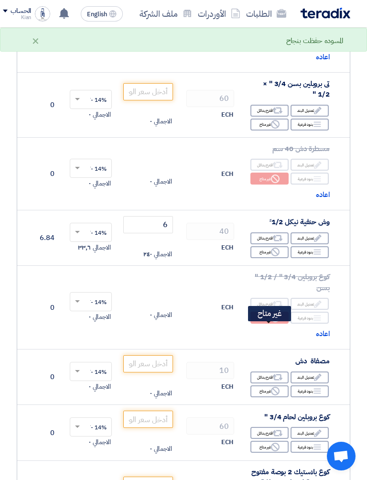
click at [257, 385] on div "Reject غير متاح" at bounding box center [269, 391] width 38 height 12
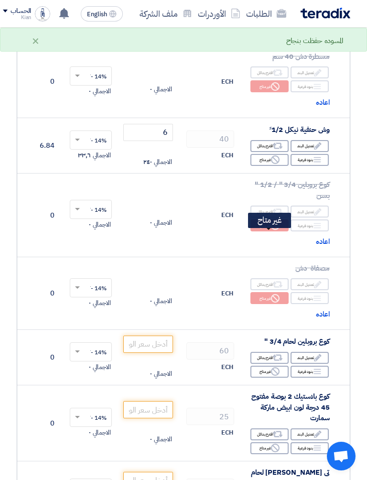
scroll to position [6029, 0]
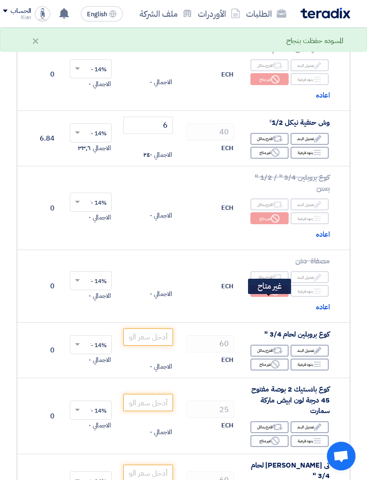
click at [260, 358] on div "Reject غير متاح" at bounding box center [269, 364] width 38 height 12
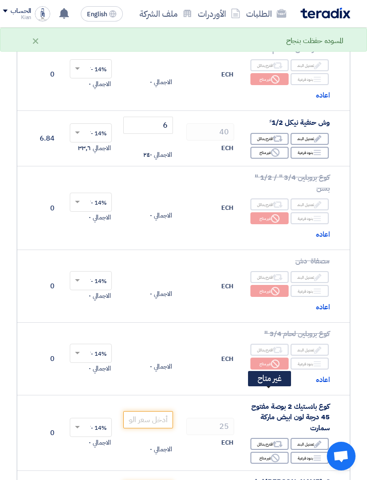
click at [260, 403] on div "Reject غير متاح" at bounding box center [269, 457] width 38 height 12
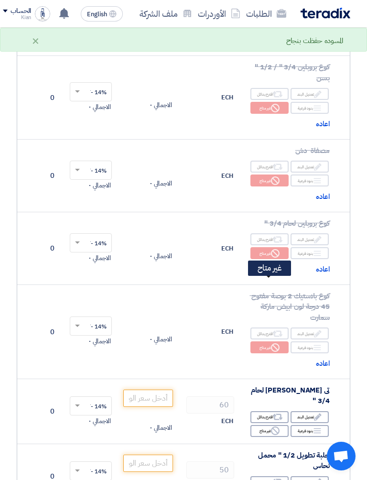
scroll to position [6144, 0]
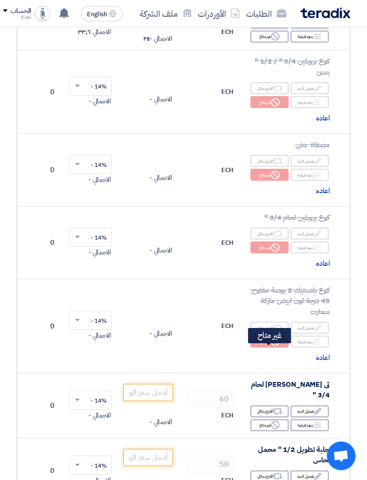
click at [260, 403] on div "Reject غير متاح" at bounding box center [269, 425] width 38 height 12
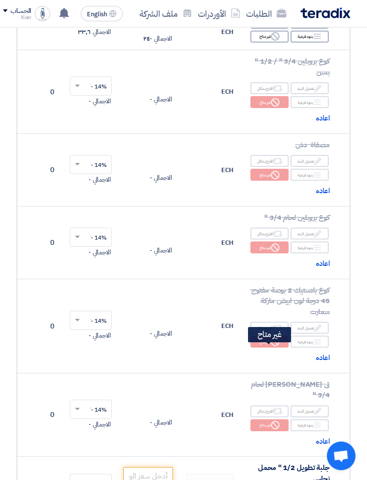
scroll to position [6145, 0]
click at [132, 403] on input "number" at bounding box center [148, 475] width 50 height 17
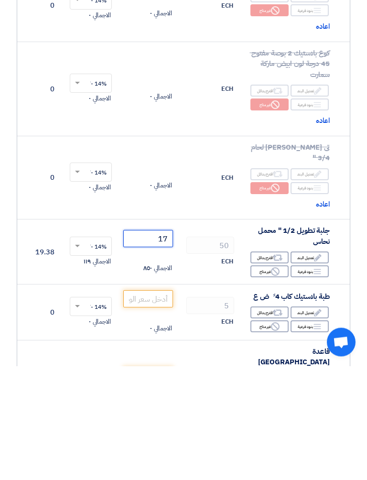
scroll to position [6282, 0]
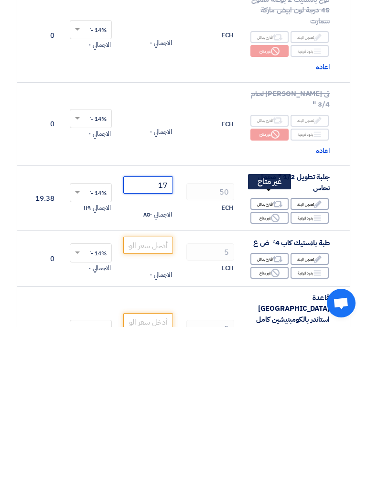
type input "17"
click at [262, 403] on div "Reject غير متاح" at bounding box center [269, 425] width 38 height 12
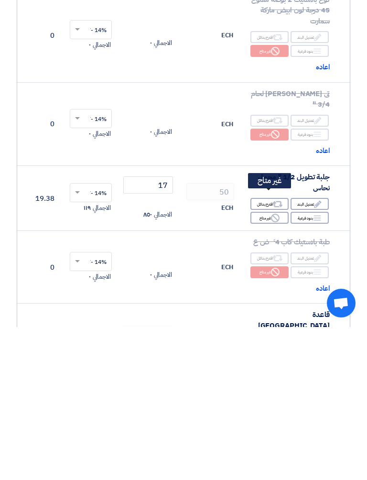
scroll to position [6435, 0]
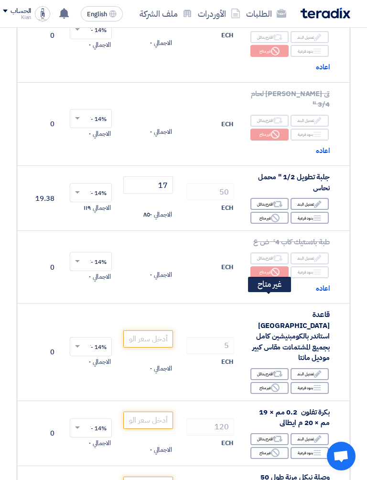
click at [257, 382] on div "Reject غير متاح" at bounding box center [269, 388] width 38 height 12
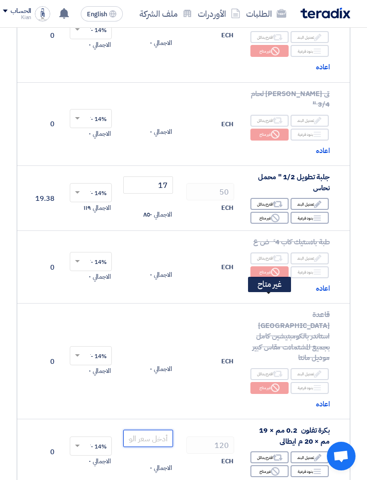
click at [137, 403] on input "number" at bounding box center [148, 437] width 50 height 17
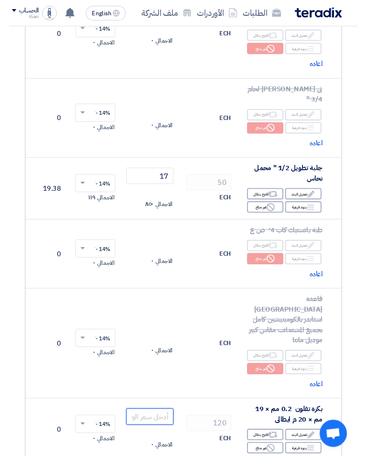
scroll to position [6468, 0]
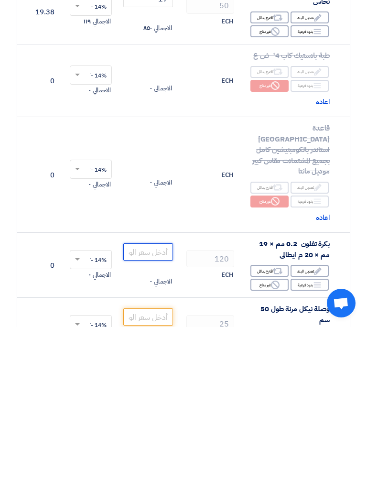
type input "8"
type input "8.7"
click at [139, 403] on input "number" at bounding box center [148, 469] width 50 height 17
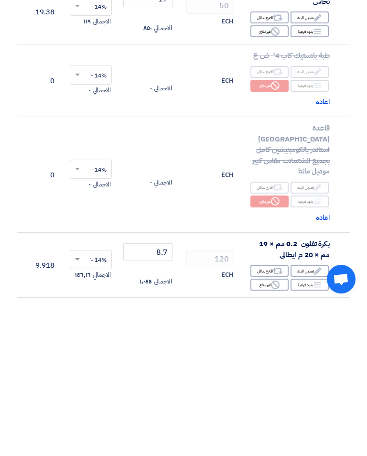
scroll to position [6492, 0]
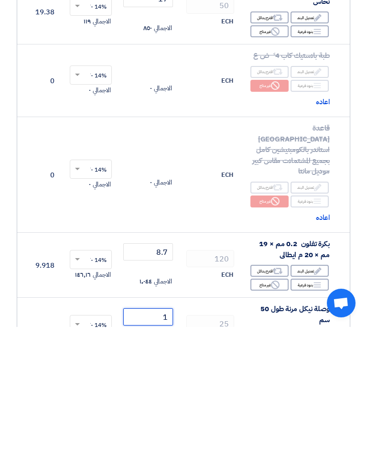
type input "16"
type input "16.5"
type input "16.7"
type input "16.6"
type input "16"
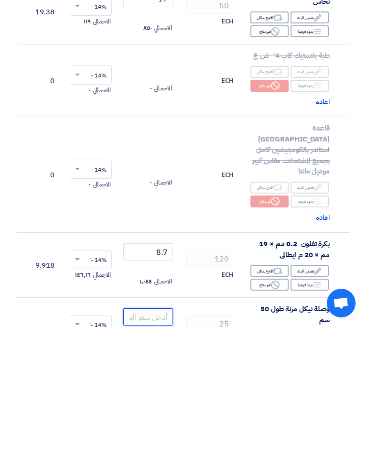
type input "16.7"
type input "16.4"
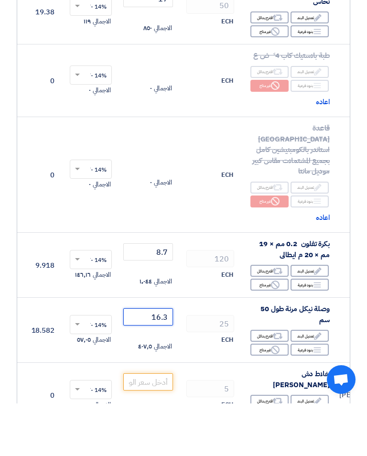
scroll to position [6580, 0]
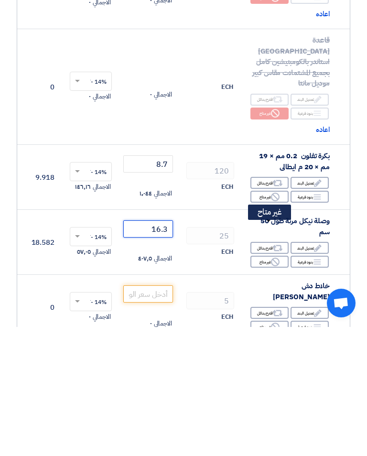
type input "16.3"
click at [262, 403] on div "Reject غير متاح" at bounding box center [269, 455] width 38 height 12
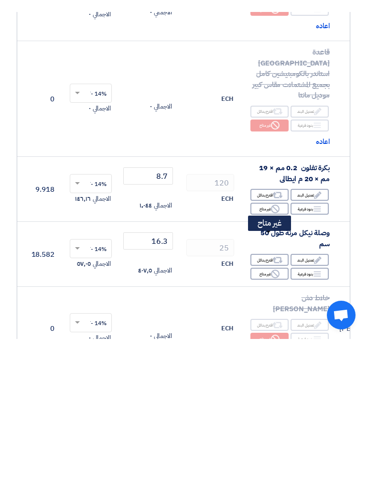
scroll to position [6750, 0]
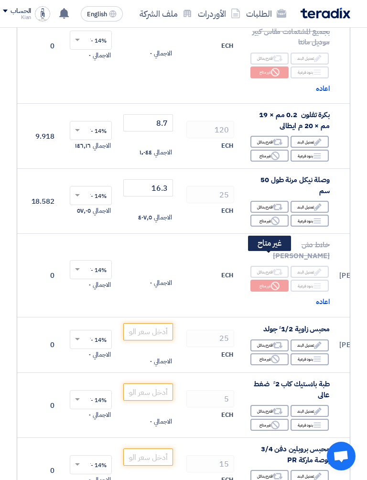
click at [266, 353] on div "Reject غير متاح" at bounding box center [269, 359] width 38 height 12
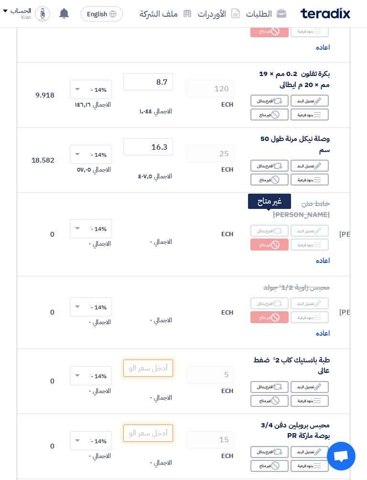
scroll to position [6801, 0]
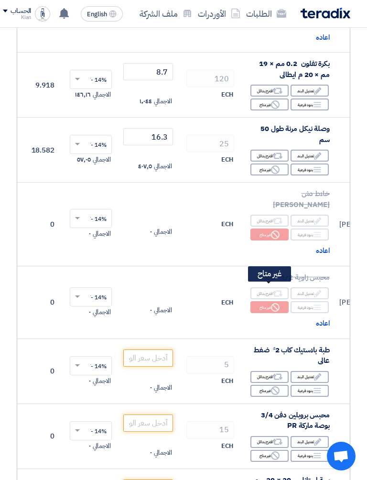
click at [265, 385] on div "Reject غير متاح" at bounding box center [269, 391] width 38 height 12
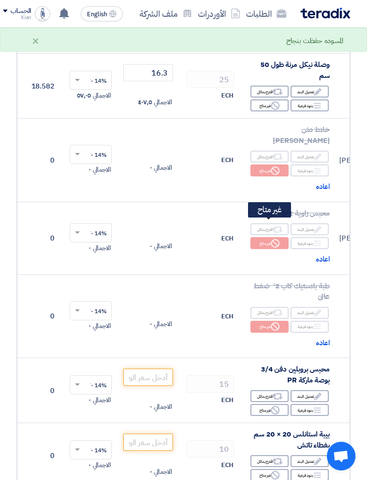
scroll to position [6890, 0]
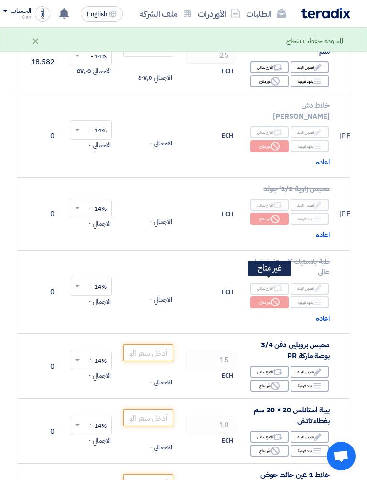
click at [262, 379] on div "Reject غير متاح" at bounding box center [269, 385] width 38 height 12
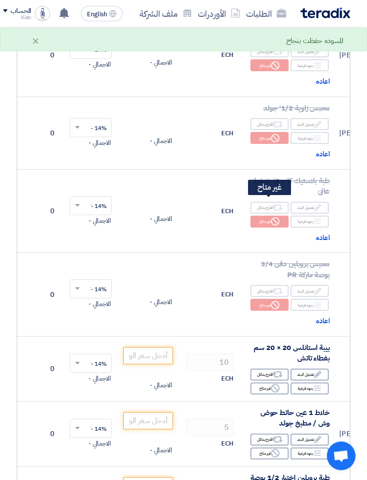
scroll to position [6970, 0]
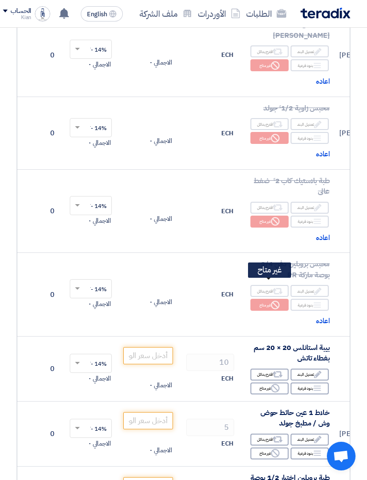
click at [261, 382] on div "Reject غير متاح" at bounding box center [269, 388] width 38 height 12
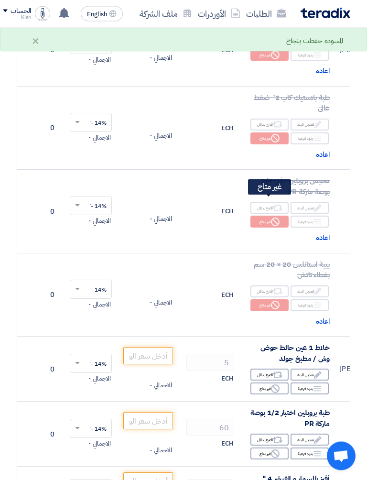
scroll to position [7054, 0]
click at [267, 382] on div "Reject غير متاح" at bounding box center [269, 388] width 38 height 12
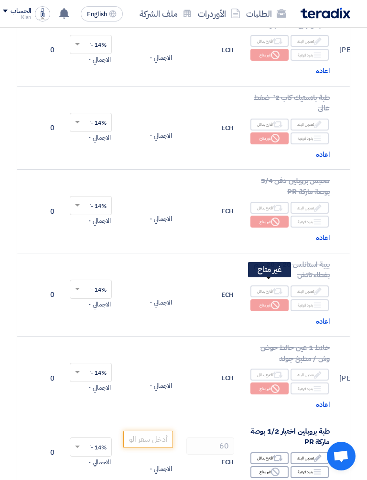
scroll to position [7101, 0]
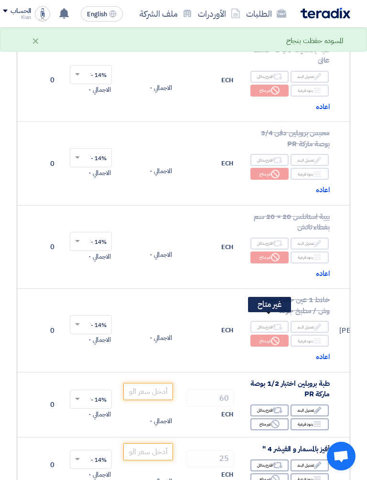
click at [260, 403] on div "Reject غير متاح" at bounding box center [269, 424] width 38 height 12
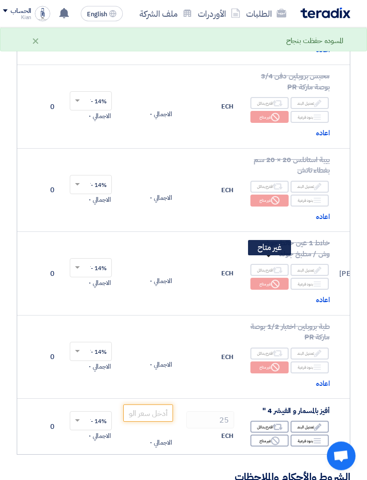
scroll to position [7168, 0]
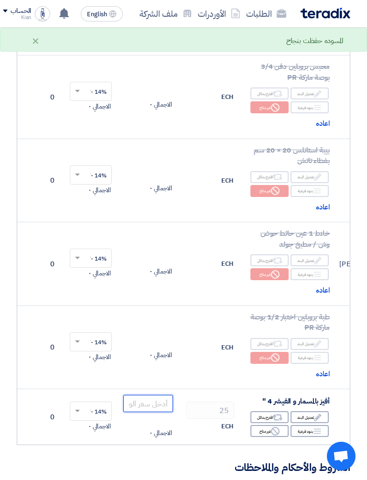
click at [134, 395] on input "number" at bounding box center [148, 403] width 50 height 17
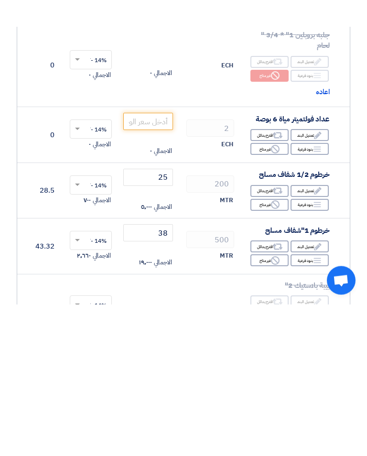
scroll to position [4961, 0]
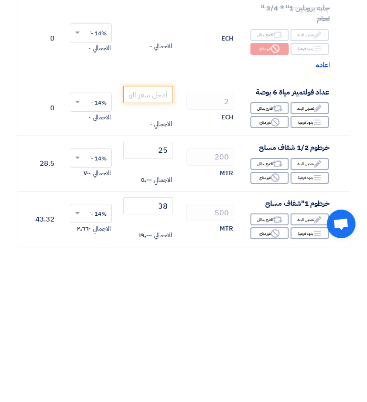
type input "40"
click at [136, 240] on input "number" at bounding box center [148, 248] width 50 height 17
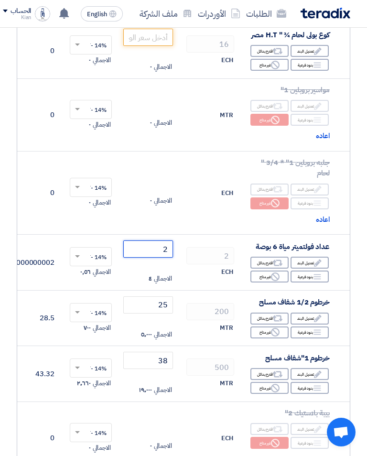
type input "28"
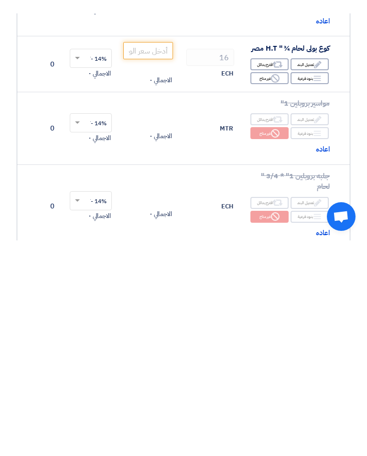
scroll to position [4758, 0]
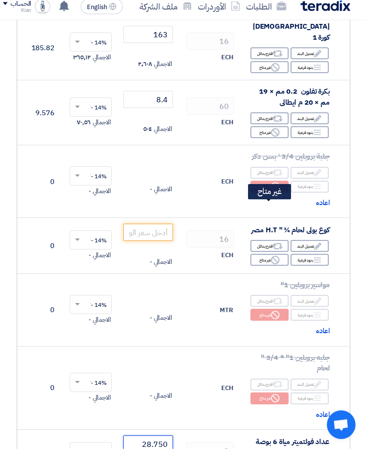
type input "28.750"
click at [262, 261] on div "Reject غير متاح" at bounding box center [269, 267] width 38 height 12
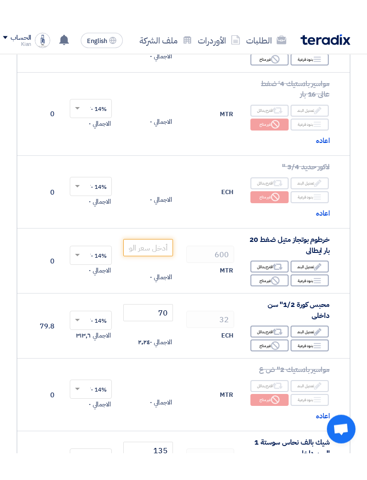
scroll to position [4143, 0]
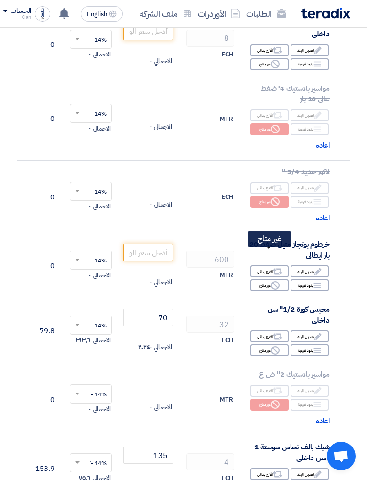
click at [274, 281] on use at bounding box center [275, 285] width 9 height 9
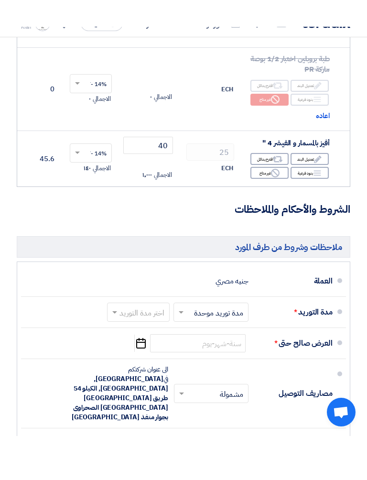
scroll to position [7455, 0]
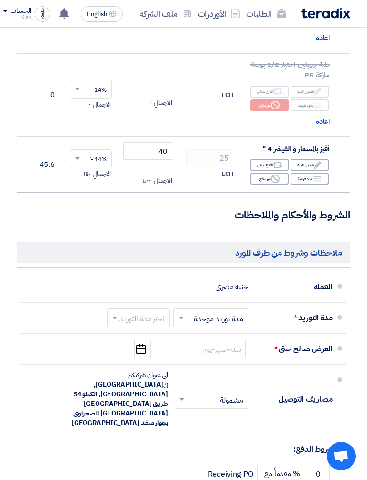
click at [121, 312] on input "text" at bounding box center [136, 319] width 58 height 14
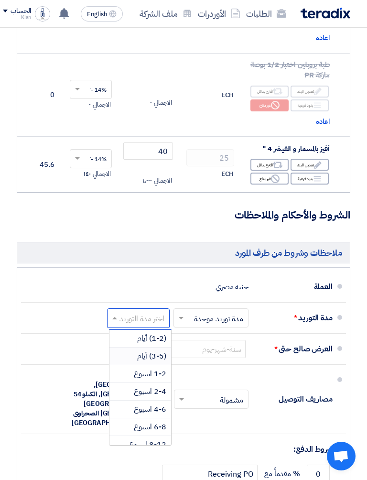
click at [160, 350] on span "(3-5) أيام" at bounding box center [151, 355] width 29 height 11
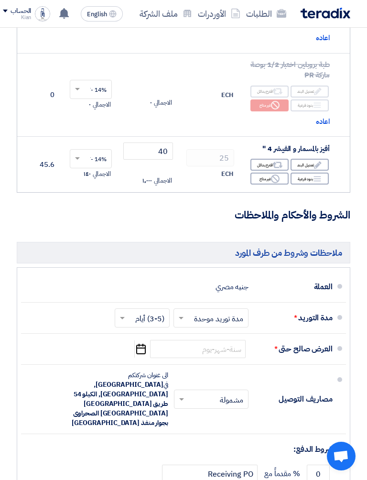
click at [142, 340] on icon "Pick a date" at bounding box center [140, 348] width 13 height 17
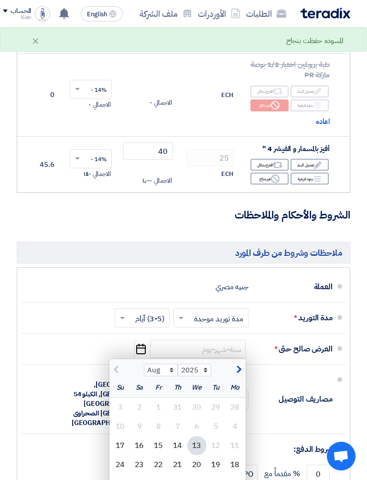
click at [222, 403] on div "26" at bounding box center [215, 483] width 19 height 19
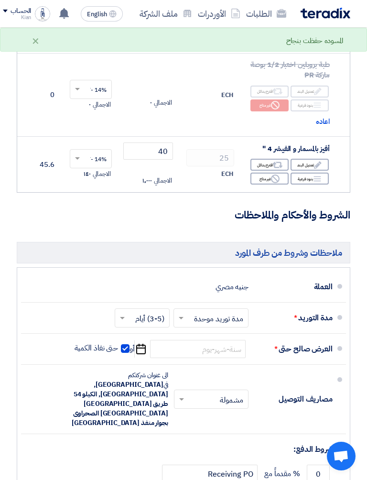
type input "[DATE]"
click at [314, 403] on input "0" at bounding box center [318, 473] width 23 height 18
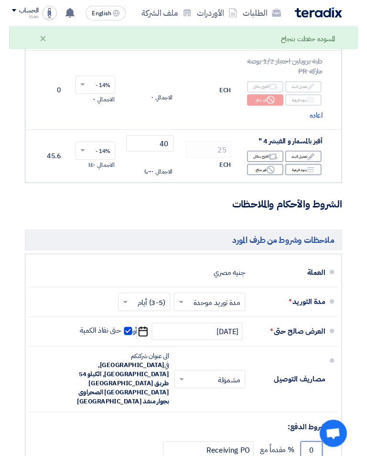
scroll to position [7478, 0]
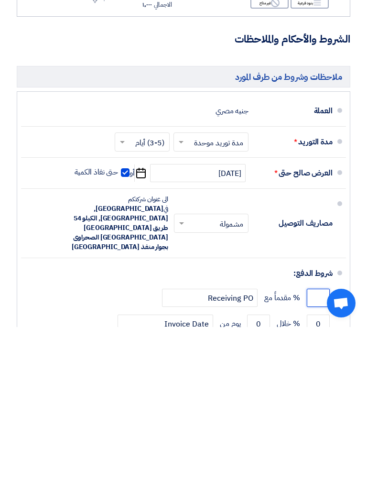
type input "0"
click at [320, 403] on input "0" at bounding box center [318, 476] width 23 height 18
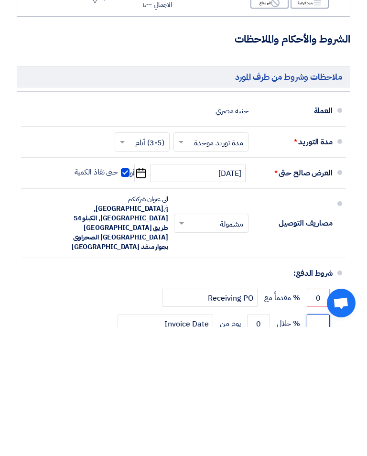
type input "2"
type input "100"
click at [261, 403] on input "0" at bounding box center [258, 452] width 23 height 18
click at [260, 403] on input "0" at bounding box center [258, 452] width 23 height 18
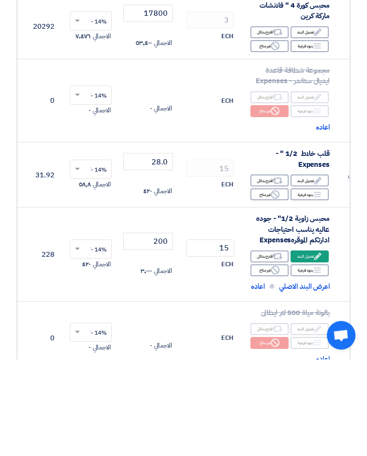
scroll to position [767, 0]
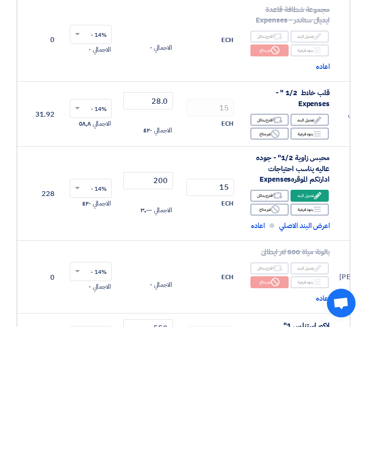
type input "30"
click at [150, 301] on input "200" at bounding box center [148, 309] width 50 height 17
click at [154, 301] on input "200" at bounding box center [148, 309] width 50 height 17
type input "200"
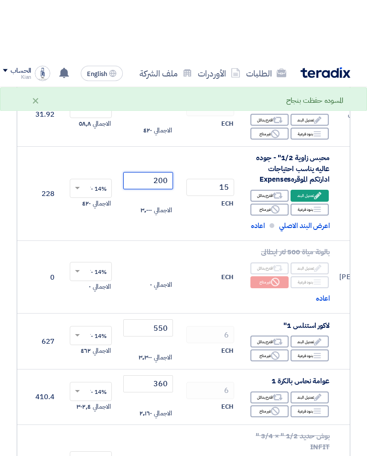
scroll to position [956, 0]
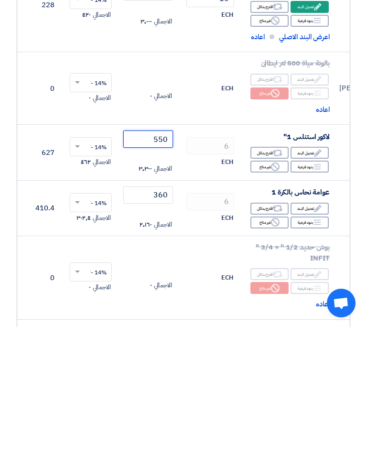
click at [160, 259] on input "550" at bounding box center [148, 267] width 50 height 17
click at [157, 259] on input "550" at bounding box center [148, 267] width 50 height 17
click at [156, 259] on input "550" at bounding box center [148, 267] width 50 height 17
type input "550"
click at [157, 315] on input "360" at bounding box center [148, 323] width 50 height 17
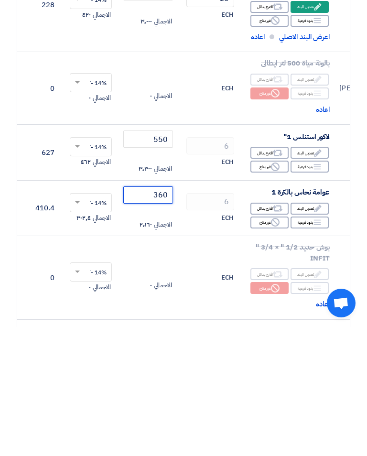
click at [157, 315] on input "360" at bounding box center [148, 323] width 50 height 17
click at [158, 315] on input "360" at bounding box center [148, 323] width 50 height 17
click at [157, 315] on input "360" at bounding box center [148, 323] width 50 height 17
click at [156, 315] on input "360" at bounding box center [148, 323] width 50 height 17
type input "360"
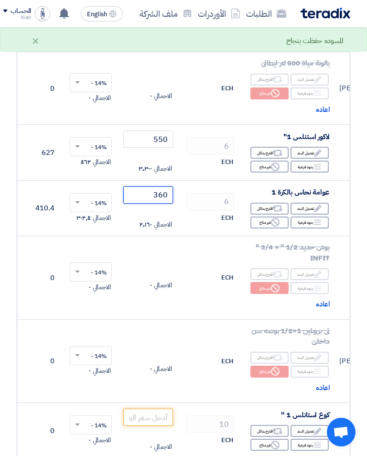
scroll to position [1212, 0]
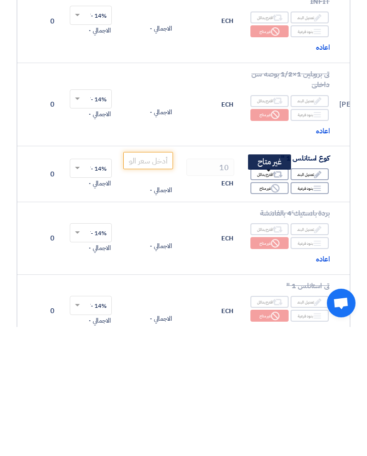
click at [262, 311] on div "Reject غير متاح" at bounding box center [269, 317] width 38 height 12
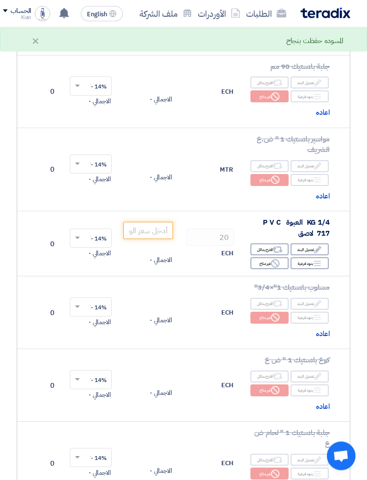
scroll to position [1846, 0]
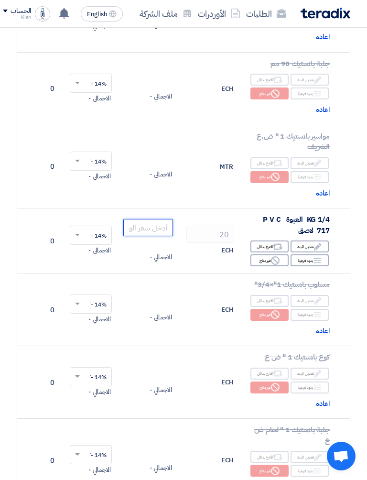
click at [139, 219] on input "number" at bounding box center [148, 227] width 50 height 17
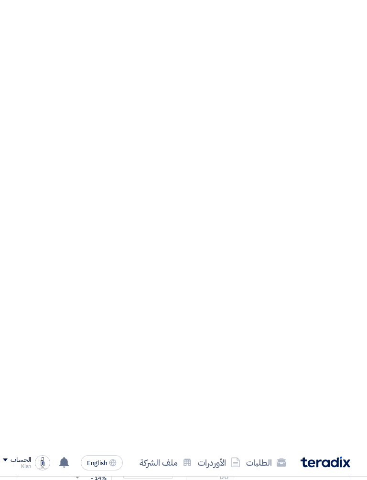
scroll to position [3619, 0]
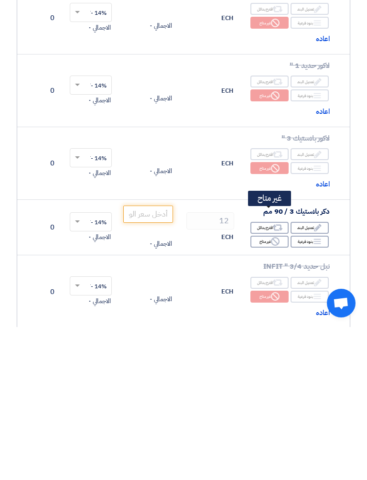
type input "190"
click at [262, 388] on div "Reject غير متاح" at bounding box center [269, 394] width 38 height 12
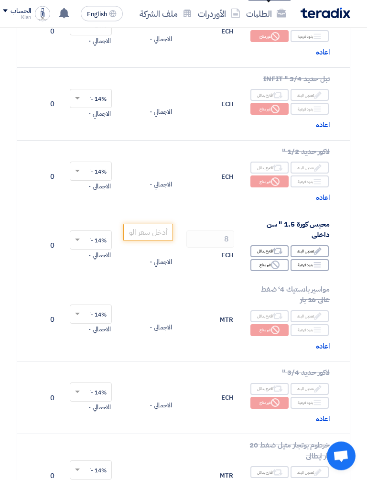
scroll to position [3977, 0]
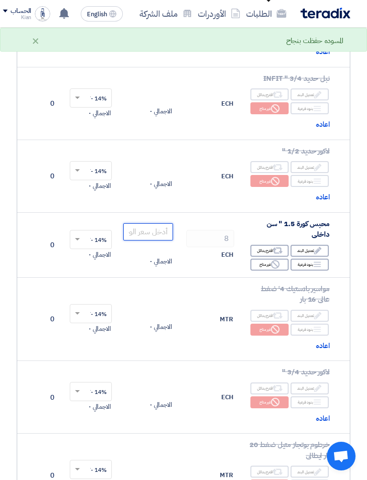
click at [136, 223] on input "number" at bounding box center [148, 231] width 50 height 17
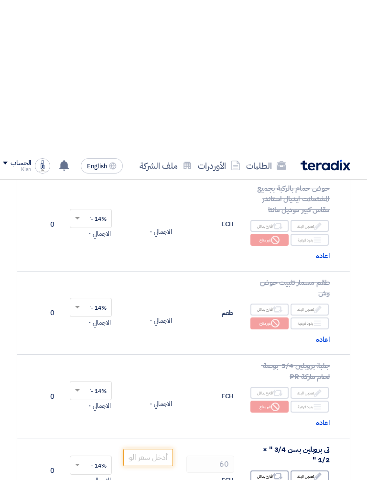
scroll to position [5790, 0]
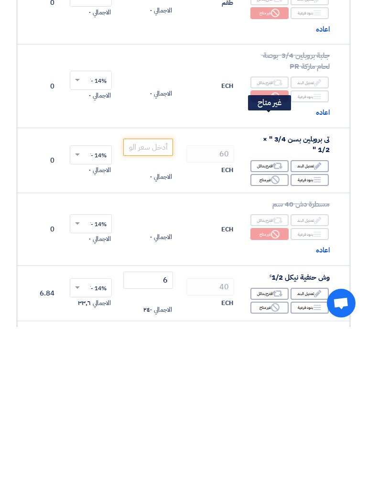
type input "400"
click at [257, 327] on div "Reject غير متاح" at bounding box center [269, 333] width 38 height 12
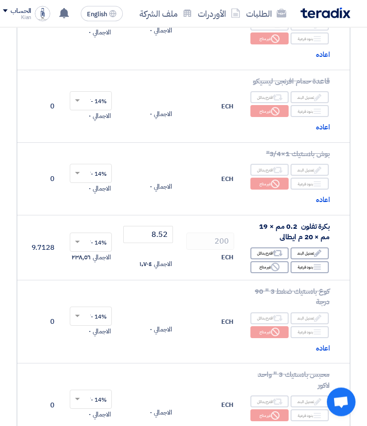
scroll to position [215, 0]
click at [155, 234] on input "8.52" at bounding box center [148, 235] width 50 height 17
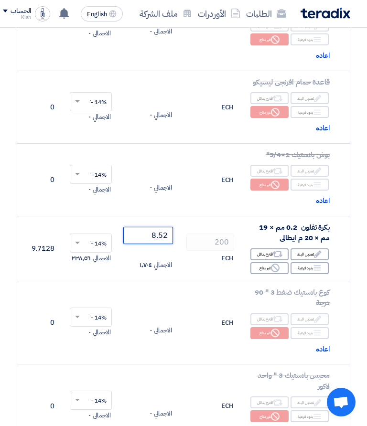
click at [159, 238] on input "8.52" at bounding box center [148, 235] width 50 height 17
type input "8"
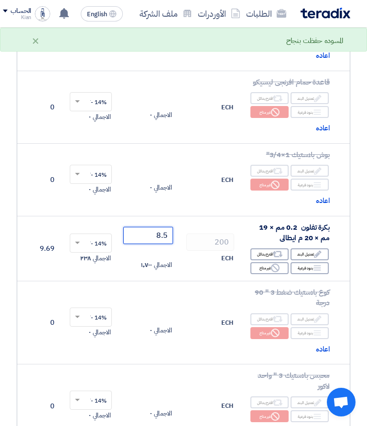
type input "8.52"
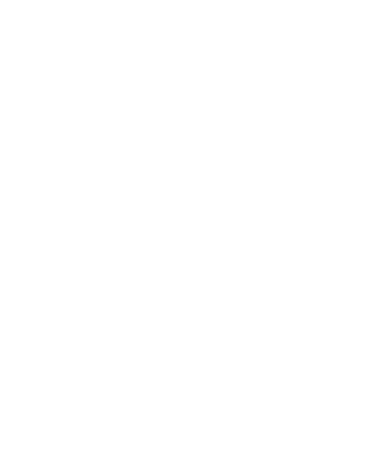
scroll to position [1449, 0]
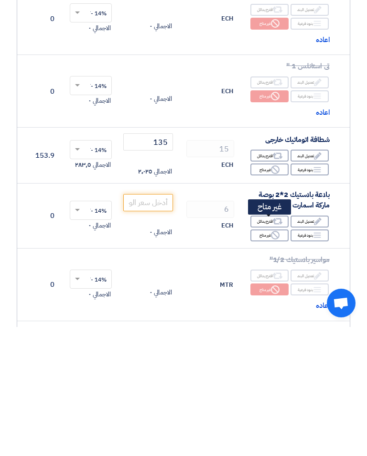
click at [266, 358] on div "Reject غير متاح" at bounding box center [269, 364] width 38 height 12
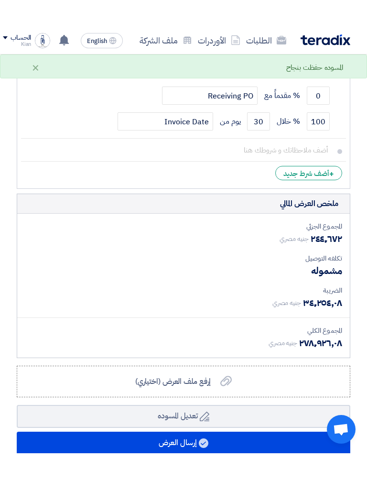
scroll to position [7969, 0]
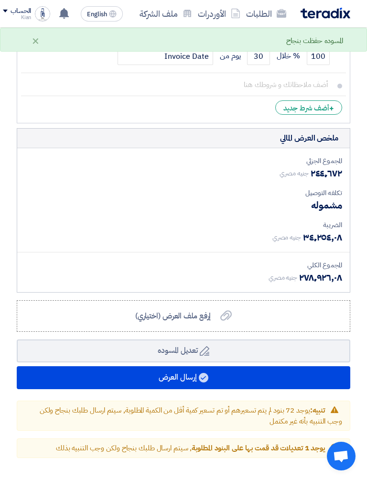
click at [77, 366] on button "إرسال العرض" at bounding box center [183, 377] width 333 height 23
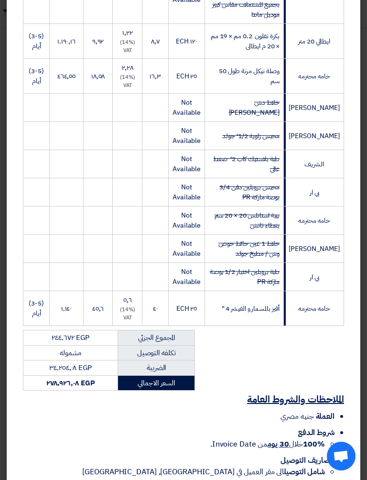
scroll to position [3033, 0]
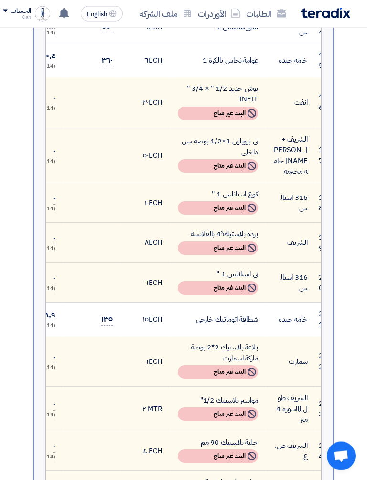
scroll to position [990, 0]
